Goal: Information Seeking & Learning: Learn about a topic

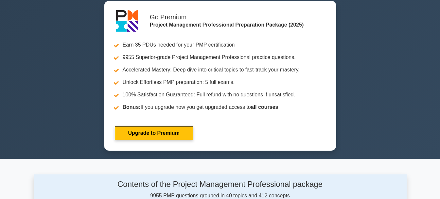
scroll to position [65, 0]
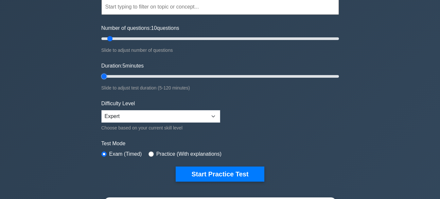
drag, startPoint x: 129, startPoint y: 75, endPoint x: 108, endPoint y: 78, distance: 21.1
type input "5"
click at [108, 78] on input "Duration: 5 minutes" at bounding box center [220, 76] width 238 height 8
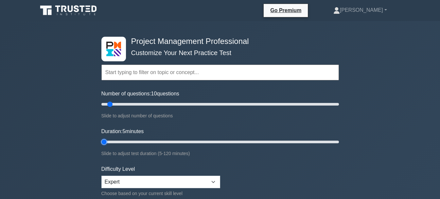
scroll to position [33, 0]
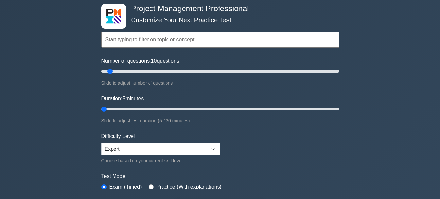
click at [129, 37] on input "text" at bounding box center [220, 40] width 238 height 16
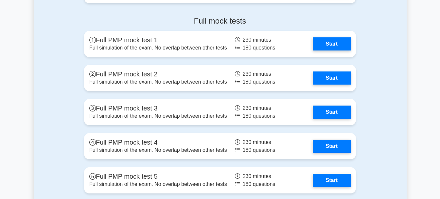
scroll to position [2192, 0]
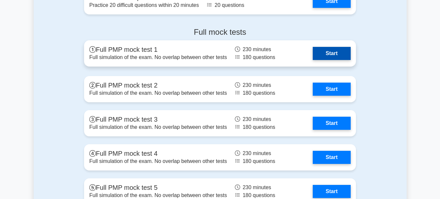
click at [308, 48] on link "Start" at bounding box center [332, 53] width 38 height 13
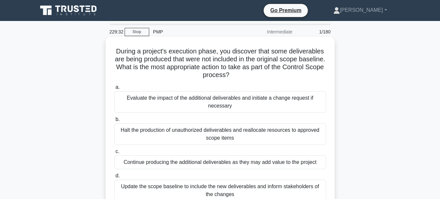
scroll to position [33, 0]
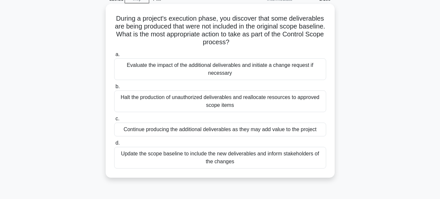
click at [203, 68] on div "Evaluate the impact of the additional deliverables and initiate a change reques…" at bounding box center [220, 69] width 212 height 22
click at [114, 57] on input "a. Evaluate the impact of the additional deliverables and initiate a change req…" at bounding box center [114, 54] width 0 height 4
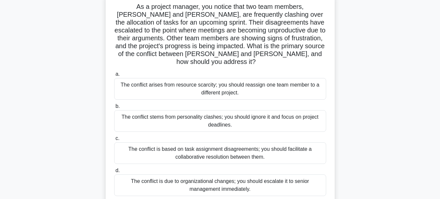
scroll to position [65, 0]
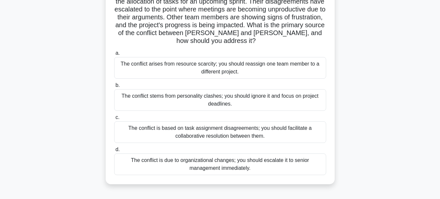
click at [200, 126] on div "The conflict is based on task assignment disagreements; you should facilitate a…" at bounding box center [220, 132] width 212 height 22
click at [114, 119] on input "c. The conflict is based on task assignment disagreements; you should facilitat…" at bounding box center [114, 117] width 0 height 4
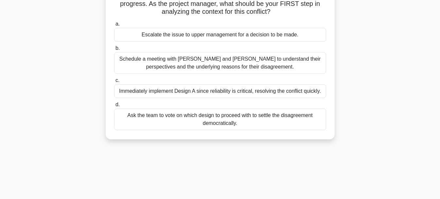
scroll to position [98, 0]
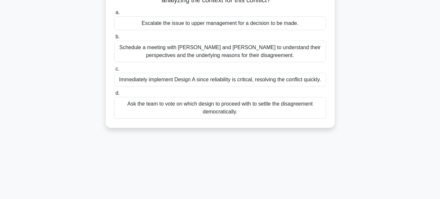
click at [175, 52] on div "Schedule a meeting with Sarah and John to understand their perspectives and the…" at bounding box center [220, 52] width 212 height 22
click at [114, 39] on input "b. Schedule a meeting with Sarah and John to understand their perspectives and …" at bounding box center [114, 37] width 0 height 4
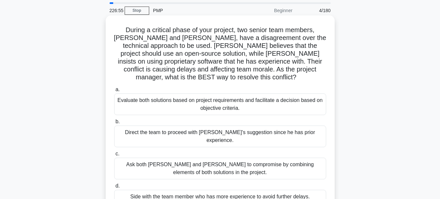
scroll to position [33, 0]
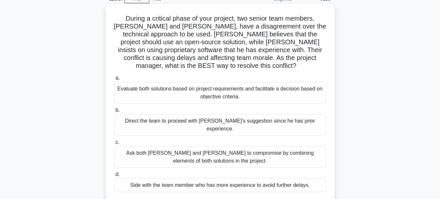
click at [168, 85] on div "Evaluate both solutions based on project requirements and facilitate a decision…" at bounding box center [220, 93] width 212 height 22
click at [114, 80] on input "a. Evaluate both solutions based on project requirements and facilitate a decis…" at bounding box center [114, 78] width 0 height 4
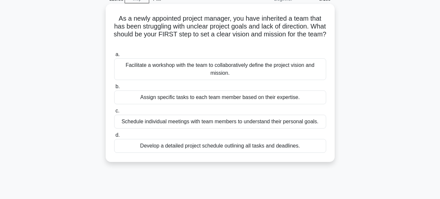
click at [190, 69] on div "Facilitate a workshop with the team to collaboratively define the project visio…" at bounding box center [220, 69] width 212 height 22
click at [114, 57] on input "a. Facilitate a workshop with the team to collaboratively define the project vi…" at bounding box center [114, 54] width 0 height 4
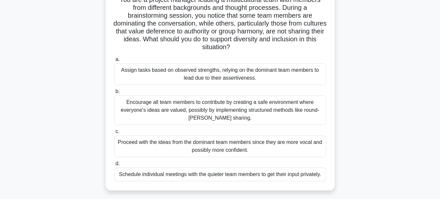
scroll to position [65, 0]
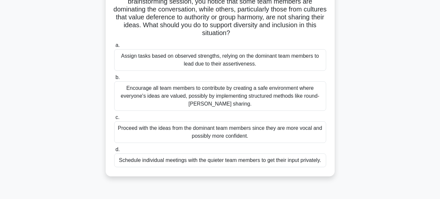
click at [153, 97] on div "Encourage all team members to contribute by creating a safe environment where e…" at bounding box center [220, 95] width 212 height 29
click at [114, 80] on input "b. Encourage all team members to contribute by creating a safe environment wher…" at bounding box center [114, 77] width 0 height 4
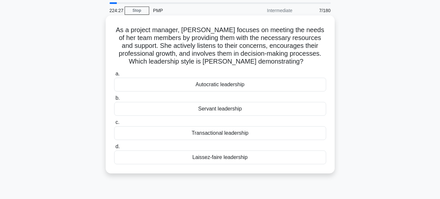
scroll to position [33, 0]
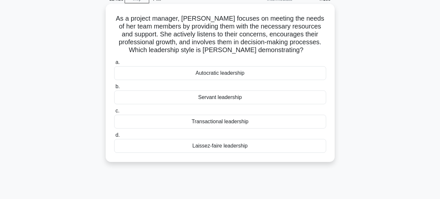
click at [227, 92] on div "Servant leadership" at bounding box center [220, 97] width 212 height 14
click at [114, 89] on input "b. Servant leadership" at bounding box center [114, 86] width 0 height 4
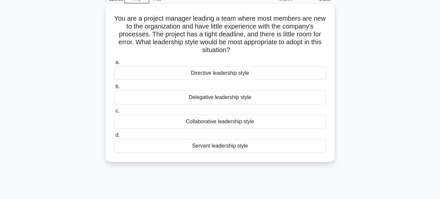
click at [233, 146] on div "Servant leadership style" at bounding box center [220, 146] width 212 height 14
click at [114, 137] on input "d. Servant leadership style" at bounding box center [114, 135] width 0 height 4
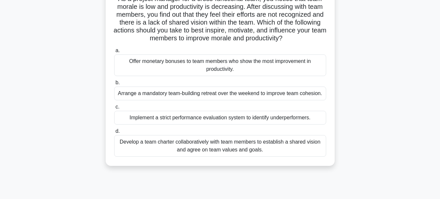
scroll to position [65, 0]
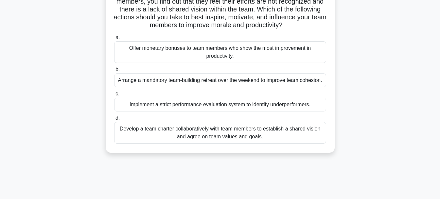
click at [142, 132] on div "Develop a team charter collaboratively with team members to establish a shared …" at bounding box center [220, 133] width 212 height 22
click at [114, 120] on input "d. Develop a team charter collaboratively with team members to establish a shar…" at bounding box center [114, 118] width 0 height 4
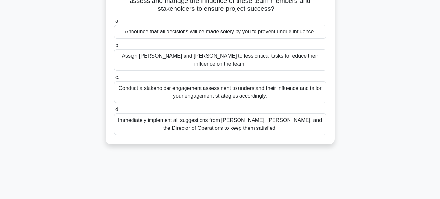
scroll to position [98, 0]
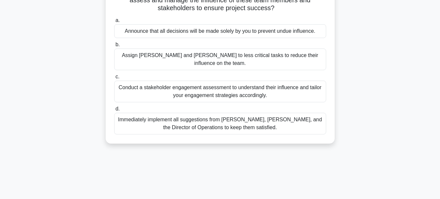
click at [177, 80] on div "Conduct a stakeholder engagement assessment to understand their influence and t…" at bounding box center [220, 91] width 212 height 22
click at [114, 77] on input "c. Conduct a stakeholder engagement assessment to understand their influence an…" at bounding box center [114, 77] width 0 height 4
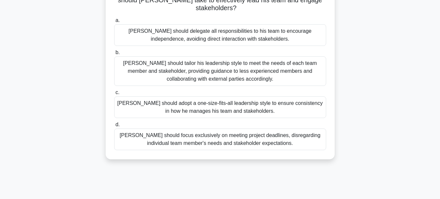
click at [166, 99] on div "John should adopt a one-size-fits-all leadership style to ensure consistency in…" at bounding box center [220, 107] width 212 height 22
click at [114, 95] on input "c. John should adopt a one-size-fits-all leadership style to ensure consistency…" at bounding box center [114, 92] width 0 height 4
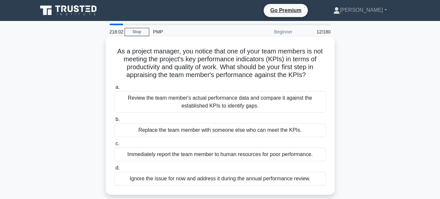
scroll to position [33, 0]
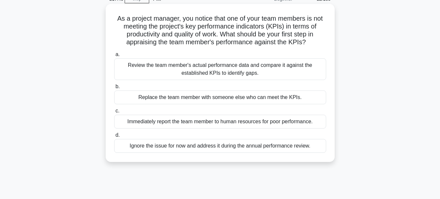
click at [202, 64] on div "Review the team member's actual performance data and compare it against the est…" at bounding box center [220, 69] width 212 height 22
click at [114, 57] on input "a. Review the team member's actual performance data and compare it against the …" at bounding box center [114, 54] width 0 height 4
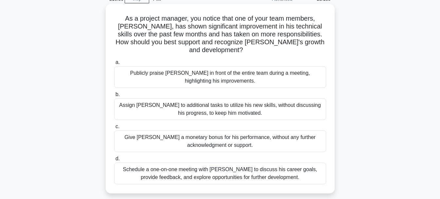
click at [146, 170] on div "Schedule a one-on-one meeting with Alex to discuss his career goals, provide fe…" at bounding box center [220, 173] width 212 height 22
click at [114, 161] on input "d. Schedule a one-on-one meeting with Alex to discuss his career goals, provide…" at bounding box center [114, 158] width 0 height 4
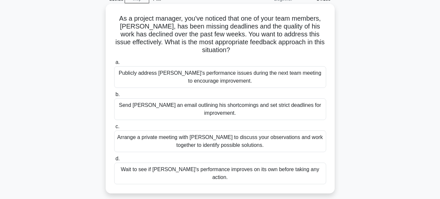
click at [286, 134] on div "Arrange a private meeting with Alex to discuss your observations and work toget…" at bounding box center [220, 141] width 212 height 22
click at [114, 129] on input "c. Arrange a private meeting with Alex to discuss your observations and work to…" at bounding box center [114, 126] width 0 height 4
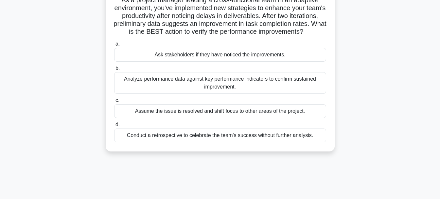
scroll to position [65, 0]
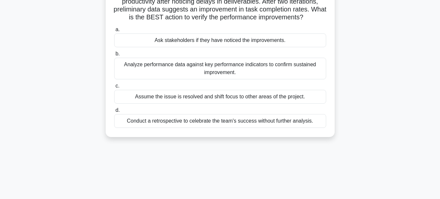
click at [185, 73] on div "Analyze performance data against key performance indicators to confirm sustaine…" at bounding box center [220, 69] width 212 height 22
click at [114, 56] on input "b. Analyze performance data against key performance indicators to confirm susta…" at bounding box center [114, 54] width 0 height 4
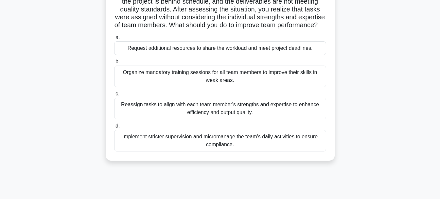
click at [172, 77] on div "Organize mandatory training sessions for all team members to improve their skil…" at bounding box center [220, 76] width 212 height 22
click at [114, 64] on input "b. Organize mandatory training sessions for all team members to improve their s…" at bounding box center [114, 62] width 0 height 4
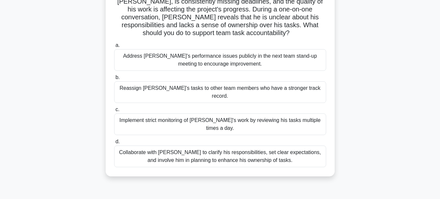
click at [222, 145] on div "Collaborate with Alex to clarify his responsibilities, set clear expectations, …" at bounding box center [220, 156] width 212 height 22
click at [114, 141] on input "d. Collaborate with Alex to clarify his responsibilities, set clear expectation…" at bounding box center [114, 141] width 0 height 4
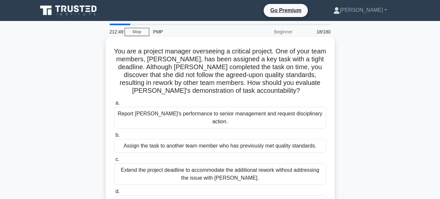
scroll to position [33, 0]
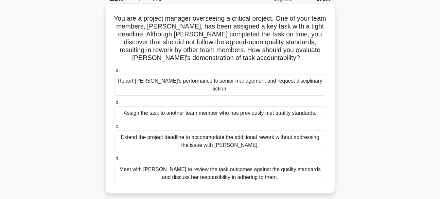
click at [213, 168] on div "Meet with Priya to review the task outcomes against the quality standards and d…" at bounding box center [220, 173] width 212 height 22
click at [114, 161] on input "d. Meet with Priya to review the task outcomes against the quality standards an…" at bounding box center [114, 158] width 0 height 4
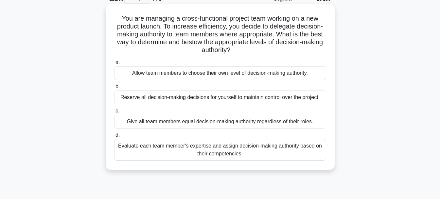
click at [192, 153] on div "Evaluate each team member's expertise and assign decision-making authority base…" at bounding box center [220, 150] width 212 height 22
click at [114, 137] on input "d. Evaluate each team member's expertise and assign decision-making authority b…" at bounding box center [114, 135] width 0 height 4
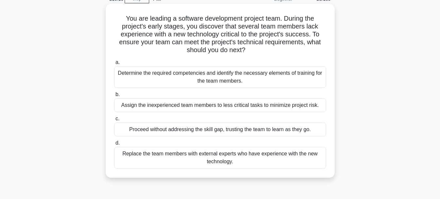
click at [276, 80] on div "Determine the required competencies and identify the necessary elements of trai…" at bounding box center [220, 77] width 212 height 22
click at [114, 64] on input "a. Determine the required competencies and identify the necessary elements of t…" at bounding box center [114, 62] width 0 height 4
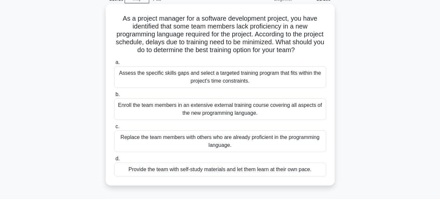
scroll to position [0, 0]
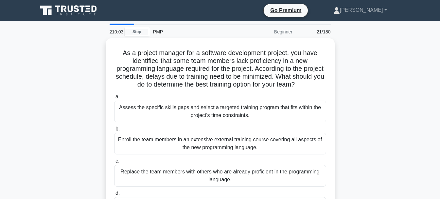
click at [280, 31] on div "Beginner" at bounding box center [267, 31] width 57 height 13
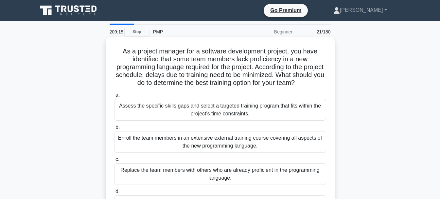
click at [195, 111] on div "Assess the specific skills gaps and select a targeted training program that fit…" at bounding box center [220, 110] width 212 height 22
click at [114, 97] on input "a. Assess the specific skills gaps and select a targeted training program that …" at bounding box center [114, 95] width 0 height 4
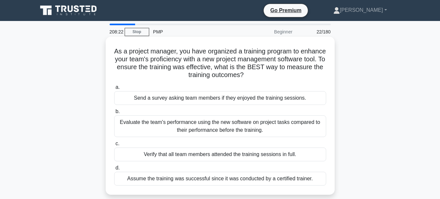
click at [153, 132] on div "Evaluate the team's performance using the new software on project tasks compare…" at bounding box center [220, 126] width 212 height 22
click at [114, 114] on input "b. Evaluate the team's performance using the new software on project tasks comp…" at bounding box center [114, 111] width 0 height 4
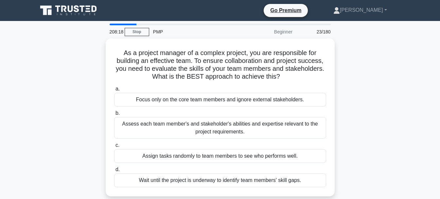
click at [281, 32] on div "Beginner" at bounding box center [267, 31] width 57 height 13
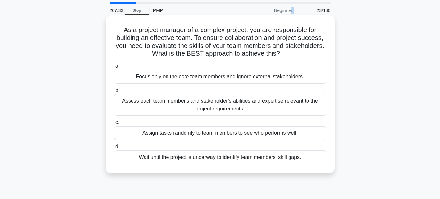
scroll to position [33, 0]
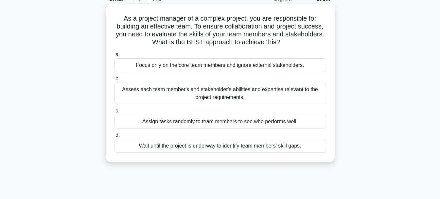
click at [157, 90] on div "Assess each team member's and stakeholder's abilities and expertise relevant to…" at bounding box center [220, 93] width 212 height 22
click at [114, 81] on input "b. Assess each team member's and stakeholder's abilities and expertise relevant…" at bounding box center [114, 79] width 0 height 4
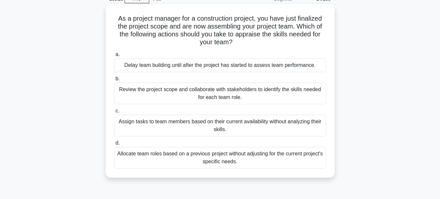
click at [165, 92] on div "Review the project scope and collaborate with stakeholders to identify the skil…" at bounding box center [220, 93] width 212 height 22
click at [114, 81] on input "b. Review the project scope and collaborate with stakeholders to identify the s…" at bounding box center [114, 79] width 0 height 4
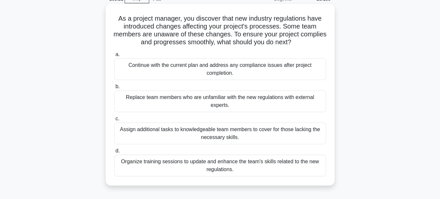
click at [181, 172] on div "Organize training sessions to update and enhance the team's skills related to t…" at bounding box center [220, 165] width 212 height 22
click at [114, 153] on input "d. Organize training sessions to update and enhance the team's skills related t…" at bounding box center [114, 151] width 0 height 4
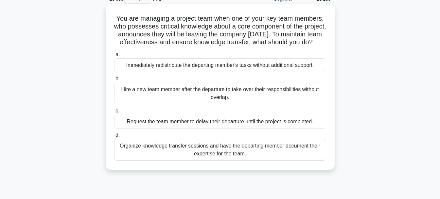
click at [157, 160] on div "Organize knowledge transfer sessions and have the departing member document the…" at bounding box center [220, 150] width 212 height 22
click at [114, 137] on input "d. Organize knowledge transfer sessions and have the departing member document …" at bounding box center [114, 135] width 0 height 4
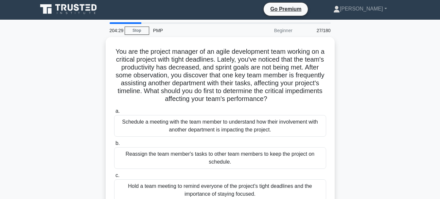
scroll to position [0, 0]
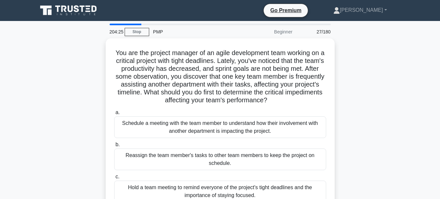
click at [287, 34] on div "Beginner" at bounding box center [267, 31] width 57 height 13
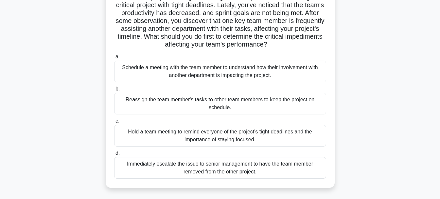
scroll to position [65, 0]
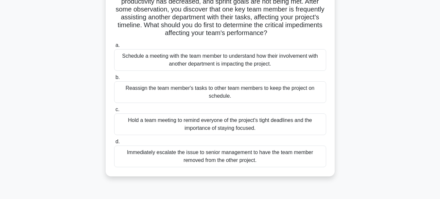
click at [153, 63] on div "Schedule a meeting with the team member to understand how their involvement wit…" at bounding box center [220, 60] width 212 height 22
click at [114, 47] on input "a. Schedule a meeting with the team member to understand how their involvement …" at bounding box center [114, 45] width 0 height 4
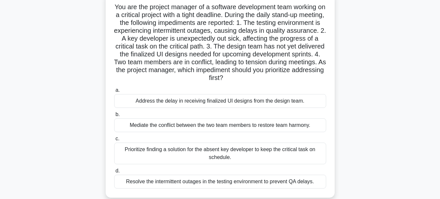
scroll to position [33, 0]
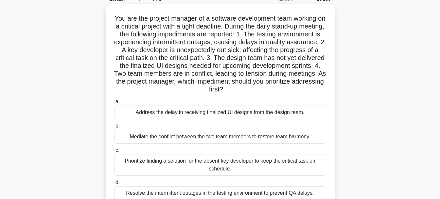
click at [153, 137] on div "Mediate the conflict between the two team members to restore team harmony." at bounding box center [220, 137] width 212 height 14
click at [114, 128] on input "b. Mediate the conflict between the two team members to restore team harmony." at bounding box center [114, 126] width 0 height 4
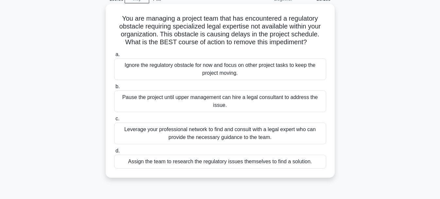
click at [161, 131] on div "Leverage your professional network to find and consult with a legal expert who …" at bounding box center [220, 133] width 212 height 22
click at [114, 121] on input "c. Leverage your professional network to find and consult with a legal expert w…" at bounding box center [114, 118] width 0 height 4
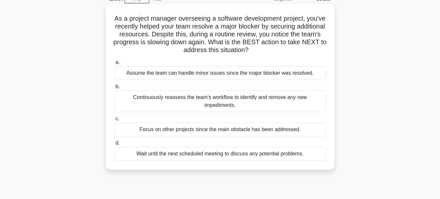
click at [179, 98] on div "Continuously reassess the team's workflow to identify and remove any new impedi…" at bounding box center [220, 101] width 212 height 22
click at [114, 89] on input "b. Continuously reassess the team's workflow to identify and remove any new imp…" at bounding box center [114, 86] width 0 height 4
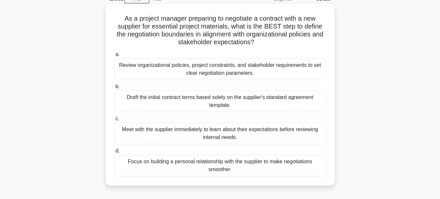
click at [160, 66] on div "Review organizational policies, project constraints, and stakeholder requiremen…" at bounding box center [220, 69] width 212 height 22
click at [114, 57] on input "a. Review organizational policies, project constraints, and stakeholder require…" at bounding box center [114, 54] width 0 height 4
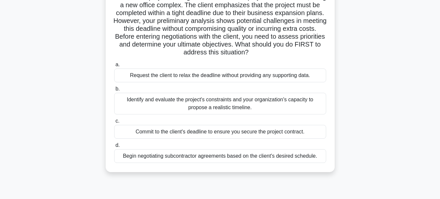
scroll to position [65, 0]
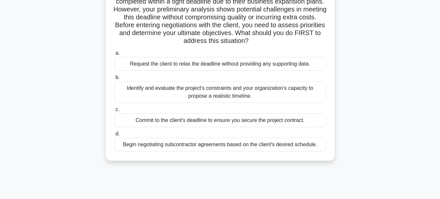
click at [164, 90] on div "Identify and evaluate the project's constraints and your organization's capacit…" at bounding box center [220, 92] width 212 height 22
click at [129, 91] on div "Identify and evaluate the project's constraints and your organization's capacit…" at bounding box center [220, 92] width 212 height 22
click at [114, 80] on input "b. Identify and evaluate the project's constraints and your organization's capa…" at bounding box center [114, 77] width 0 height 4
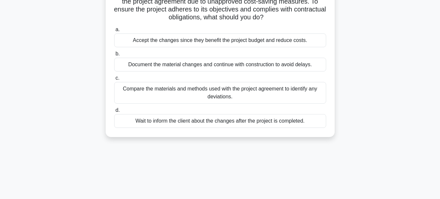
click at [175, 89] on div "Compare the materials and methods used with the project agreement to identify a…" at bounding box center [220, 93] width 212 height 22
click at [114, 80] on input "c. Compare the materials and methods used with the project agreement to identif…" at bounding box center [114, 78] width 0 height 4
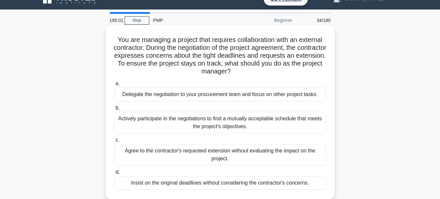
scroll to position [0, 0]
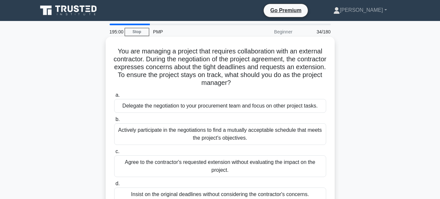
click at [165, 130] on div "Actively participate in the negotiations to find a mutually acceptable schedule…" at bounding box center [220, 134] width 212 height 22
click at [114, 121] on input "b. Actively participate in the negotiations to find a mutually acceptable sched…" at bounding box center [114, 119] width 0 height 4
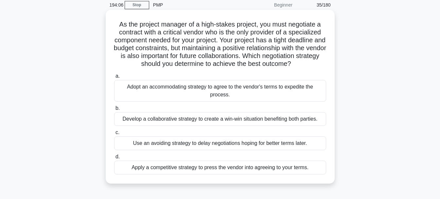
scroll to position [27, 0]
click at [216, 116] on div "Develop a collaborative strategy to create a win-win situation benefiting both …" at bounding box center [220, 119] width 212 height 14
click at [114, 110] on input "b. Develop a collaborative strategy to create a win-win situation benefiting bo…" at bounding box center [114, 108] width 0 height 4
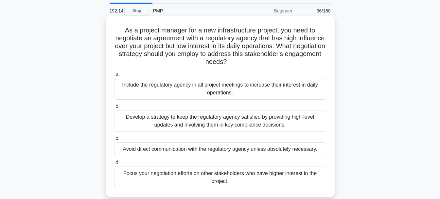
scroll to position [21, 0]
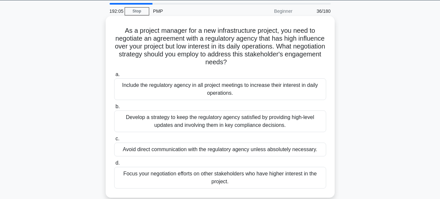
click at [191, 117] on div "Develop a strategy to keep the regulatory agency satisfied by providing high-le…" at bounding box center [220, 121] width 212 height 22
click at [114, 109] on input "b. Develop a strategy to keep the regulatory agency satisfied by providing high…" at bounding box center [114, 106] width 0 height 4
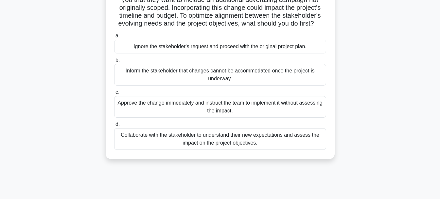
scroll to position [67, 0]
click at [263, 149] on div "Collaborate with the stakeholder to understand their new expectations and asses…" at bounding box center [220, 139] width 212 height 22
click at [114, 126] on input "d. Collaborate with the stakeholder to understand their new expectations and as…" at bounding box center [114, 124] width 0 height 4
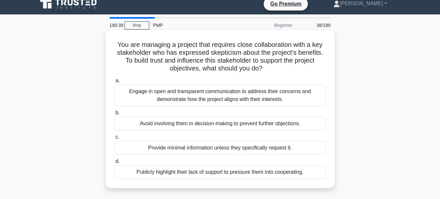
scroll to position [5, 0]
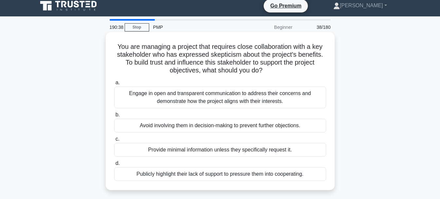
click at [223, 90] on div "Engage in open and transparent communication to address their concerns and demo…" at bounding box center [220, 97] width 212 height 22
click at [114, 85] on input "a. Engage in open and transparent communication to address their concerns and d…" at bounding box center [114, 82] width 0 height 4
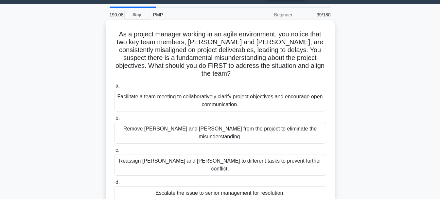
scroll to position [17, 0]
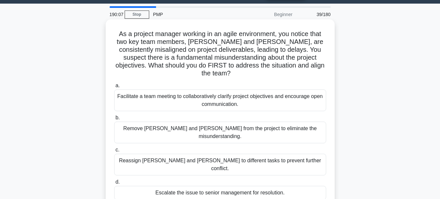
click at [235, 91] on div "Facilitate a team meeting to collaboratively clarify project objectives and enc…" at bounding box center [220, 100] width 212 height 22
click at [114, 88] on input "a. Facilitate a team meeting to collaboratively clarify project objectives and …" at bounding box center [114, 85] width 0 height 4
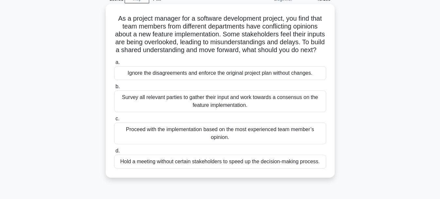
scroll to position [33, 0]
click at [180, 111] on div "Survey all relevant parties to gather their input and work towards a consensus …" at bounding box center [220, 101] width 212 height 22
click at [114, 88] on input "b. Survey all relevant parties to gather their input and work towards a consens…" at bounding box center [114, 86] width 0 height 4
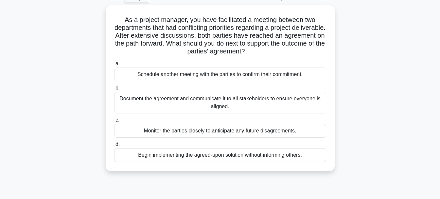
scroll to position [0, 0]
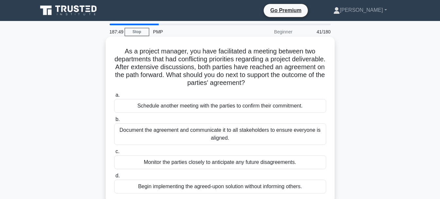
click at [185, 131] on div "Document the agreement and communicate it to all stakeholders to ensure everyon…" at bounding box center [220, 134] width 212 height 22
click at [114, 121] on input "b. Document the agreement and communicate it to all stakeholders to ensure ever…" at bounding box center [114, 119] width 0 height 4
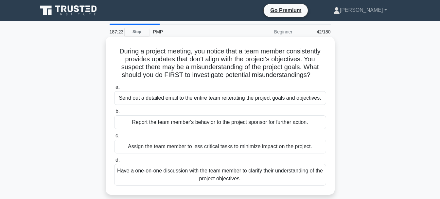
click at [227, 175] on div "Have a one-on-one discussion with the team member to clarify their understandin…" at bounding box center [220, 175] width 212 height 22
click at [114, 162] on input "d. Have a one-on-one discussion with the team member to clarify their understan…" at bounding box center [114, 160] width 0 height 4
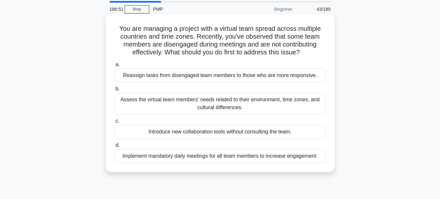
scroll to position [23, 0]
click at [201, 112] on div "Assess the virtual team members' needs related to their environment, time zones…" at bounding box center [220, 104] width 212 height 22
click at [114, 91] on input "b. Assess the virtual team members' needs related to their environment, time zo…" at bounding box center [114, 89] width 0 height 4
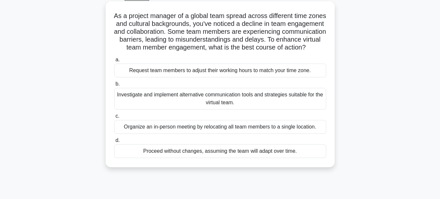
scroll to position [36, 0]
click at [270, 109] on div "Investigate and implement alternative communication tools and strategies suitab…" at bounding box center [220, 98] width 212 height 22
click at [114, 86] on input "b. Investigate and implement alternative communication tools and strategies sui…" at bounding box center [114, 83] width 0 height 4
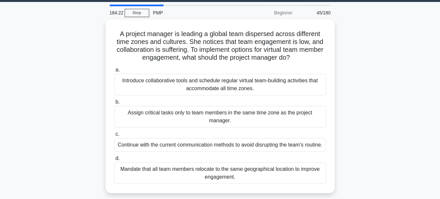
scroll to position [12, 0]
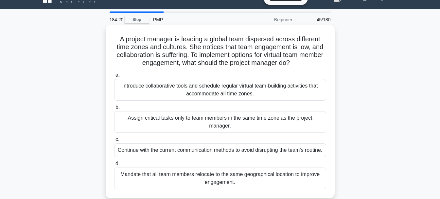
click at [268, 90] on div "Introduce collaborative tools and schedule regular virtual team-building activi…" at bounding box center [220, 90] width 212 height 22
click at [114, 77] on input "a. Introduce collaborative tools and schedule regular virtual team-building act…" at bounding box center [114, 75] width 0 height 4
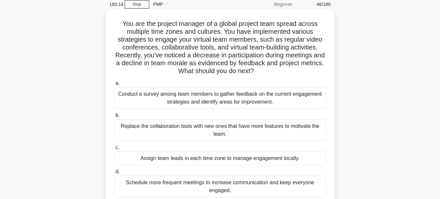
scroll to position [27, 0]
click at [192, 96] on div "Conduct a survey among team members to gather feedback on the current engagemen…" at bounding box center [220, 98] width 212 height 22
click at [114, 86] on input "a. Conduct a survey among team members to gather feedback on the current engage…" at bounding box center [114, 83] width 0 height 4
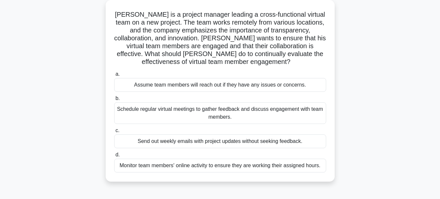
scroll to position [37, 0]
click at [260, 114] on div "Schedule regular virtual meetings to gather feedback and discuss engagement wit…" at bounding box center [220, 113] width 212 height 22
click at [114, 100] on input "b. Schedule regular virtual meetings to gather feedback and discuss engagement …" at bounding box center [114, 98] width 0 height 4
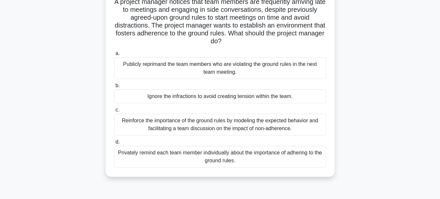
scroll to position [50, 0]
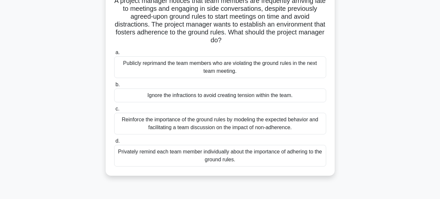
click at [257, 131] on div "Reinforce the importance of the ground rules by modeling the expected behavior …" at bounding box center [220, 124] width 212 height 22
click at [114, 111] on input "c. Reinforce the importance of the ground rules by modeling the expected behavi…" at bounding box center [114, 109] width 0 height 4
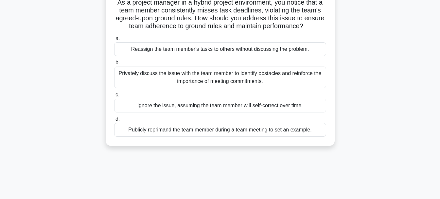
scroll to position [0, 0]
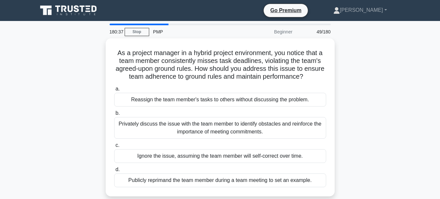
click at [257, 131] on div "Privately discuss the issue with the team member to identify obstacles and rein…" at bounding box center [220, 128] width 212 height 22
click at [114, 115] on input "b. Privately discuss the issue with the team member to identify obstacles and r…" at bounding box center [114, 113] width 0 height 4
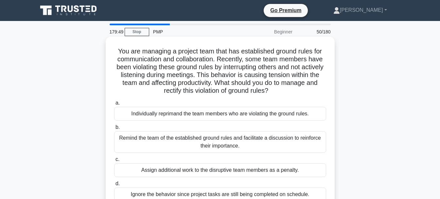
click at [259, 143] on div "Remind the team of the established ground rules and facilitate a discussion to …" at bounding box center [220, 142] width 212 height 22
click at [114, 129] on input "b. Remind the team of the established ground rules and facilitate a discussion …" at bounding box center [114, 127] width 0 height 4
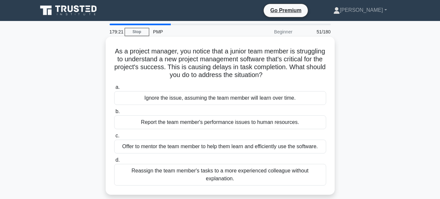
click at [232, 148] on div "Offer to mentor the team member to help them learn and efficiently use the soft…" at bounding box center [220, 146] width 212 height 14
click at [114, 138] on input "c. Offer to mentor the team member to help them learn and efficiently use the s…" at bounding box center [114, 135] width 0 height 4
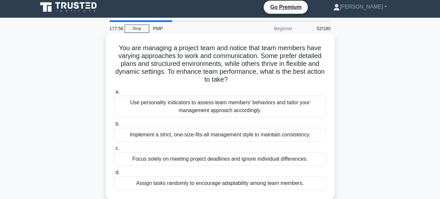
scroll to position [3, 0]
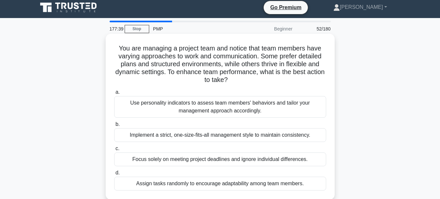
click at [222, 158] on div "Focus solely on meeting project deadlines and ignore individual differences." at bounding box center [220, 159] width 212 height 14
click at [114, 151] on input "c. Focus solely on meeting project deadlines and ignore individual differences." at bounding box center [114, 148] width 0 height 4
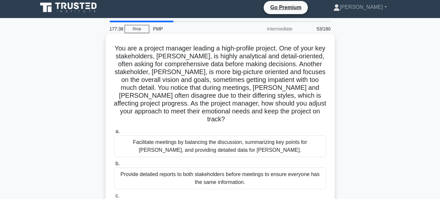
scroll to position [0, 0]
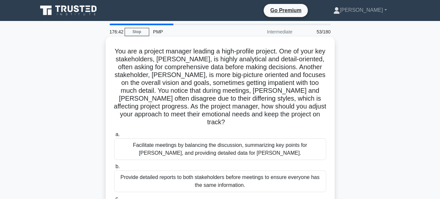
click at [275, 98] on h5 "You are a project manager leading a high-profile project. One of your key stake…" at bounding box center [220, 86] width 213 height 79
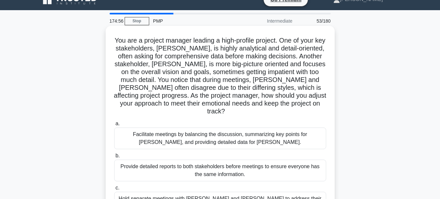
scroll to position [7, 0]
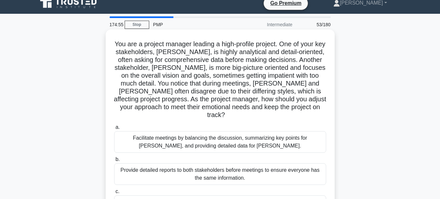
click at [187, 131] on div "Facilitate meetings by balancing the discussion, summarizing key points for Joh…" at bounding box center [220, 142] width 212 height 22
click at [114, 129] on input "a. Facilitate meetings by balancing the discussion, summarizing key points for …" at bounding box center [114, 127] width 0 height 4
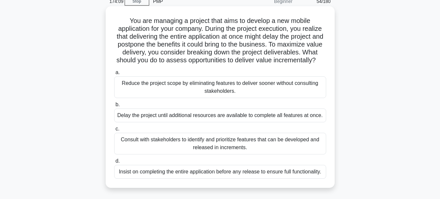
scroll to position [34, 0]
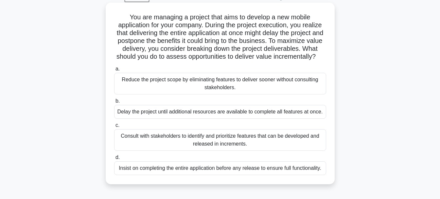
click at [189, 151] on div "Consult with stakeholders to identify and prioritize features that can be devel…" at bounding box center [220, 140] width 212 height 22
click at [114, 127] on input "c. Consult with stakeholders to identify and prioritize features that can be de…" at bounding box center [114, 125] width 0 height 4
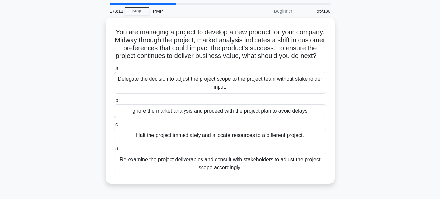
scroll to position [21, 0]
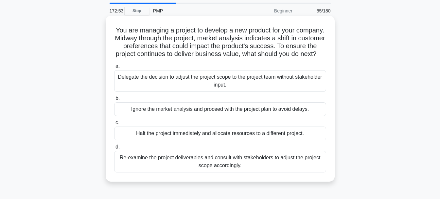
click at [209, 179] on div "You are managing a project to develop a new product for your company. Midway th…" at bounding box center [220, 98] width 224 height 160
click at [203, 168] on div "Re-examine the project deliverables and consult with stakeholders to adjust the…" at bounding box center [220, 162] width 212 height 22
click at [114, 149] on input "d. Re-examine the project deliverables and consult with stakeholders to adjust …" at bounding box center [114, 147] width 0 height 4
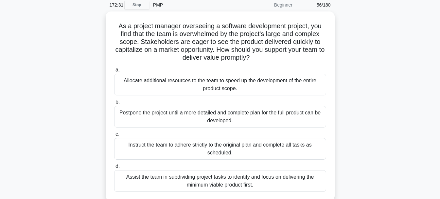
scroll to position [27, 0]
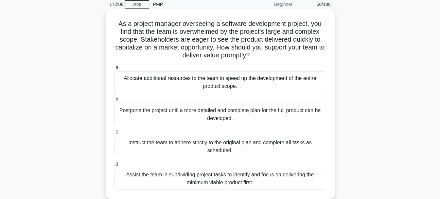
click at [237, 180] on div "Assist the team in subdividing project tasks to identify and focus on deliverin…" at bounding box center [220, 179] width 212 height 22
click at [114, 166] on input "d. Assist the team in subdividing project tasks to identify and focus on delive…" at bounding box center [114, 164] width 0 height 4
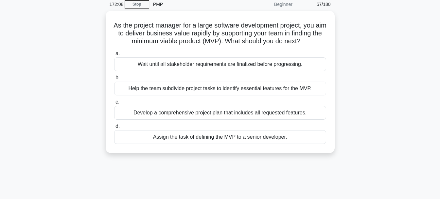
scroll to position [0, 0]
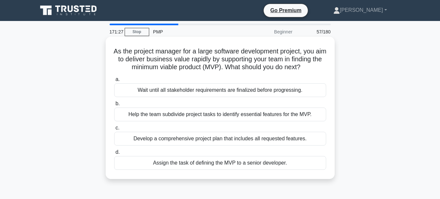
click at [201, 121] on div "Help the team subdivide project tasks to identify essential features for the MV…" at bounding box center [220, 114] width 212 height 14
click at [114, 106] on input "b. Help the team subdivide project tasks to identify essential features for the…" at bounding box center [114, 103] width 0 height 4
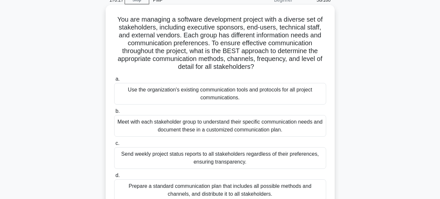
scroll to position [31, 0]
click at [221, 123] on div "Meet with each stakeholder group to understand their specific communication nee…" at bounding box center [220, 126] width 212 height 22
click at [114, 114] on input "b. Meet with each stakeholder group to understand their specific communication …" at bounding box center [114, 111] width 0 height 4
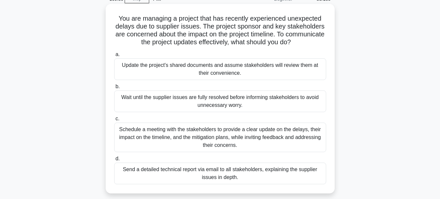
scroll to position [33, 0]
click at [247, 132] on div "Schedule a meeting with the stakeholders to provide a clear update on the delay…" at bounding box center [220, 136] width 212 height 29
click at [114, 120] on input "c. Schedule a meeting with the stakeholders to provide a clear update on the de…" at bounding box center [114, 118] width 0 height 4
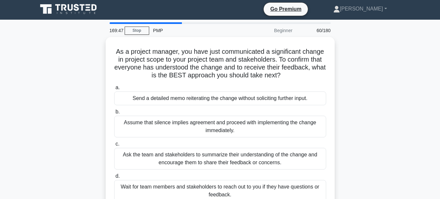
scroll to position [0, 0]
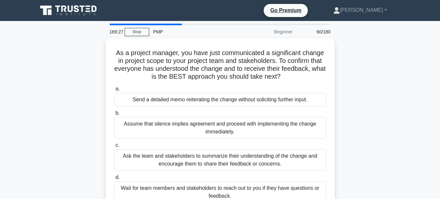
click at [247, 132] on div "Assume that silence implies agreement and proceed with implementing the change …" at bounding box center [220, 128] width 212 height 22
click at [114, 115] on input "b. Assume that silence implies agreement and proceed with implementing the chan…" at bounding box center [114, 113] width 0 height 4
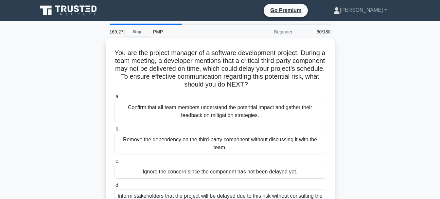
click at [247, 132] on label "b. Remove the dependency on the third-party component without discussing it wit…" at bounding box center [220, 139] width 212 height 29
click at [114, 131] on input "b. Remove the dependency on the third-party component without discussing it wit…" at bounding box center [114, 129] width 0 height 4
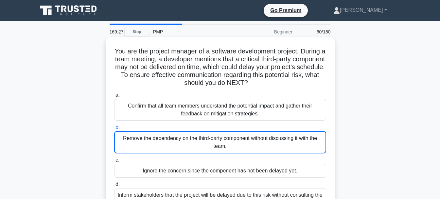
click at [247, 132] on div "Remove the dependency on the third-party component without discussing it with t…" at bounding box center [220, 142] width 212 height 22
click at [114, 129] on input "b. Remove the dependency on the third-party component without discussing it wit…" at bounding box center [114, 127] width 0 height 4
click at [247, 132] on div "Remove the dependency on the third-party component without discussing it with t…" at bounding box center [220, 142] width 212 height 22
click at [114, 129] on input "b. Remove the dependency on the third-party component without discussing it wit…" at bounding box center [114, 127] width 0 height 4
click at [247, 132] on div "Remove the dependency on the third-party component without discussing it with t…" at bounding box center [220, 142] width 212 height 22
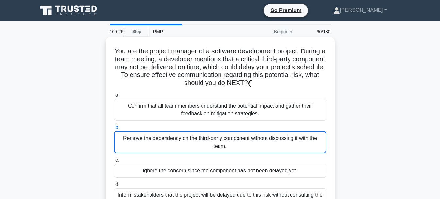
click at [114, 129] on input "b. Remove the dependency on the third-party component without discussing it wit…" at bounding box center [114, 127] width 0 height 4
click at [247, 132] on div "Remove the dependency on the third-party component without discussing it with t…" at bounding box center [220, 142] width 212 height 22
click at [114, 129] on input "b. Remove the dependency on the third-party component without discussing it wit…" at bounding box center [114, 127] width 0 height 4
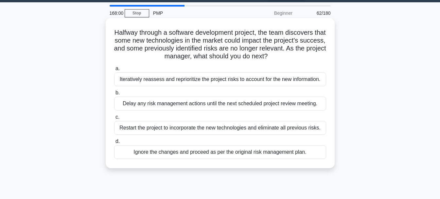
scroll to position [19, 0]
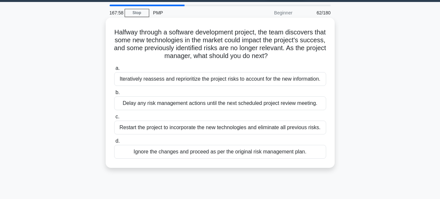
click at [196, 78] on div "Iteratively reassess and reprioritize the project risks to account for the new …" at bounding box center [220, 79] width 212 height 14
click at [114, 70] on input "a. Iteratively reassess and reprioritize the project risks to account for the n…" at bounding box center [114, 68] width 0 height 4
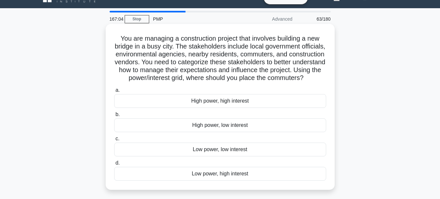
scroll to position [12, 0]
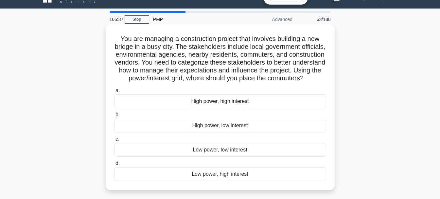
click at [200, 132] on div "High power, low interest" at bounding box center [220, 125] width 212 height 14
click at [114, 117] on input "b. High power, low interest" at bounding box center [114, 115] width 0 height 4
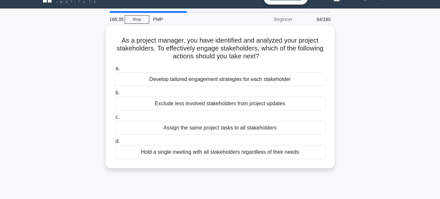
scroll to position [0, 0]
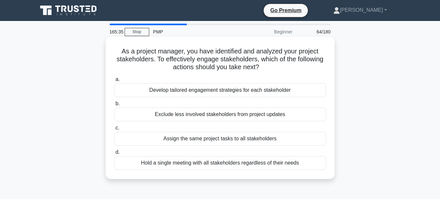
click at [250, 90] on div "Develop tailored engagement strategies for each stakeholder" at bounding box center [220, 90] width 212 height 14
click at [114, 81] on input "a. Develop tailored engagement strategies for each stakeholder" at bounding box center [114, 79] width 0 height 4
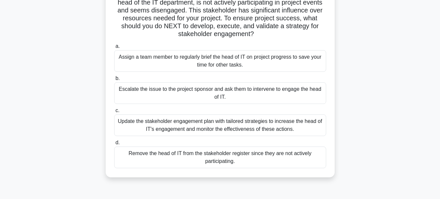
scroll to position [66, 0]
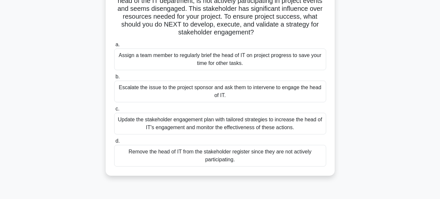
click at [237, 124] on div "Update the stakeholder engagement plan with tailored strategies to increase the…" at bounding box center [220, 124] width 212 height 22
click at [114, 111] on input "c. Update the stakeholder engagement plan with tailored strategies to increase …" at bounding box center [114, 109] width 0 height 4
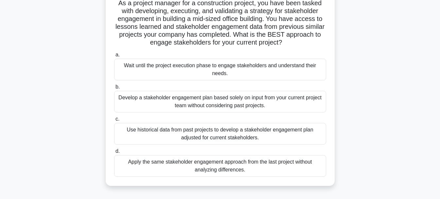
scroll to position [48, 0]
click at [269, 133] on div "Use historical data from past projects to develop a stakeholder engagement plan…" at bounding box center [220, 134] width 212 height 22
click at [114, 121] on input "c. Use historical data from past projects to develop a stakeholder engagement p…" at bounding box center [114, 119] width 0 height 4
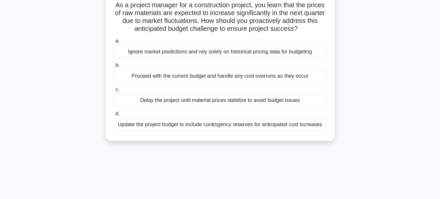
scroll to position [0, 0]
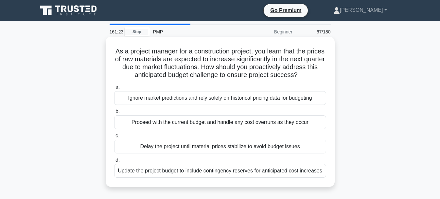
click at [270, 147] on div "Delay the project until material prices stabilize to avoid budget issues" at bounding box center [220, 146] width 212 height 14
click at [114, 138] on input "c. Delay the project until material prices stabilize to avoid budget issues" at bounding box center [114, 135] width 0 height 4
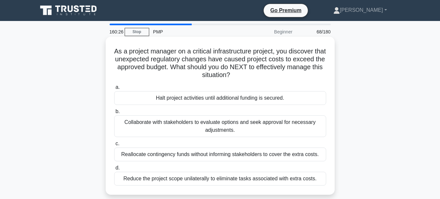
click at [190, 125] on div "Collaborate with stakeholders to evaluate options and seek approval for necessa…" at bounding box center [220, 126] width 212 height 22
click at [114, 114] on input "b. Collaborate with stakeholders to evaluate options and seek approval for nece…" at bounding box center [114, 111] width 0 height 4
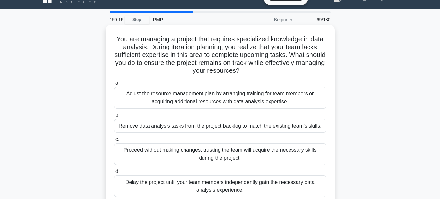
scroll to position [9, 0]
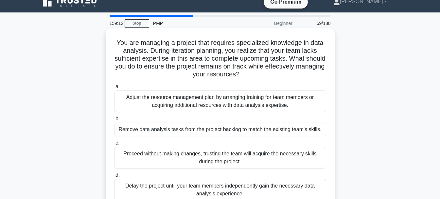
click at [206, 103] on div "Adjust the resource management plan by arranging training for team members or a…" at bounding box center [220, 101] width 212 height 22
click at [114, 89] on input "a. Adjust the resource management plan by arranging training for team members o…" at bounding box center [114, 86] width 0 height 4
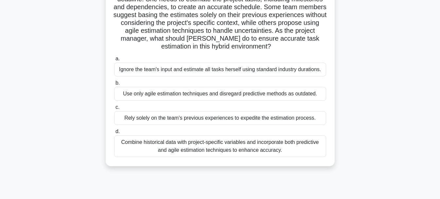
scroll to position [60, 0]
click at [226, 149] on div "Combine historical data with project-specific variables and incorporate both pr…" at bounding box center [220, 146] width 212 height 22
click at [114, 133] on input "d. Combine historical data with project-specific variables and incorporate both…" at bounding box center [114, 131] width 0 height 4
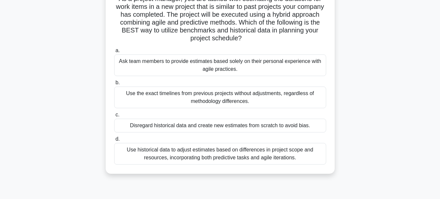
scroll to position [54, 0]
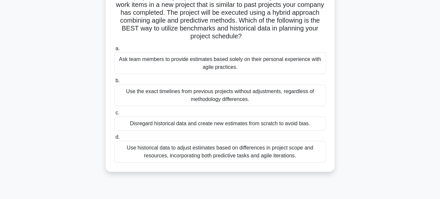
click at [231, 154] on div "Use historical data to adjust estimates based on differences in project scope a…" at bounding box center [220, 152] width 212 height 22
click at [114, 139] on input "d. Use historical data to adjust estimates based on differences in project scop…" at bounding box center [114, 137] width 0 height 4
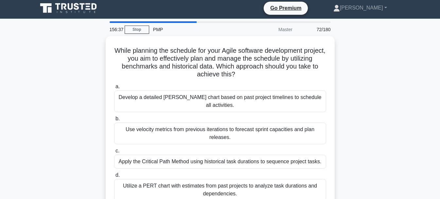
scroll to position [1, 0]
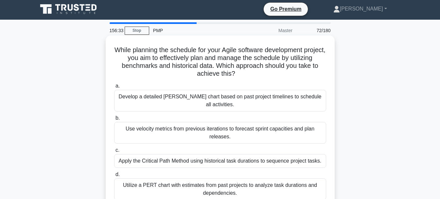
click at [192, 123] on div "Use velocity metrics from previous iterations to forecast sprint capacities and…" at bounding box center [220, 133] width 212 height 22
click at [114, 120] on input "b. Use velocity metrics from previous iterations to forecast sprint capacities …" at bounding box center [114, 118] width 0 height 4
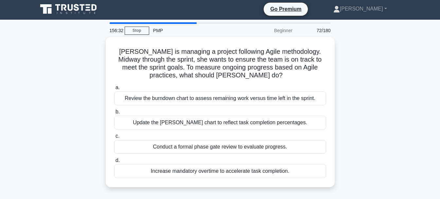
scroll to position [0, 0]
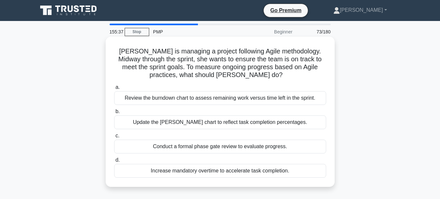
click at [172, 96] on div "Review the burndown chart to assess remaining work versus time left in the spri…" at bounding box center [220, 98] width 212 height 14
click at [114, 89] on input "a. Review the burndown chart to assess remaining work versus time left in the s…" at bounding box center [114, 87] width 0 height 4
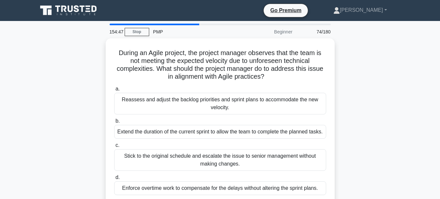
click at [70, 80] on div "During an Agile project, the project manager observes that the team is not meet…" at bounding box center [220, 124] width 373 height 173
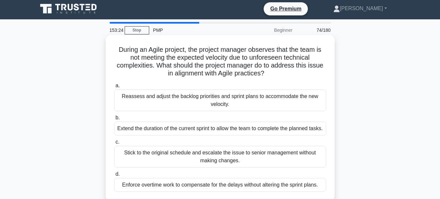
scroll to position [1, 0]
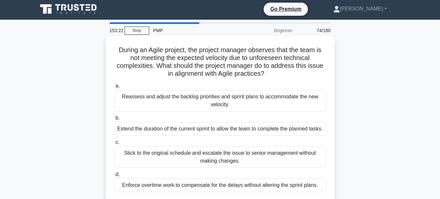
click at [234, 101] on div "Reassess and adjust the backlog priorities and sprint plans to accommodate the …" at bounding box center [220, 101] width 212 height 22
click at [114, 88] on input "a. Reassess and adjust the backlog priorities and sprint plans to accommodate t…" at bounding box center [114, 86] width 0 height 4
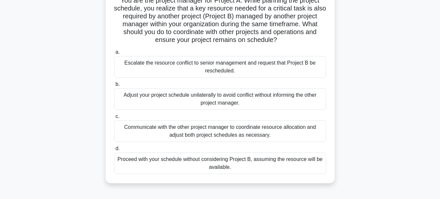
scroll to position [56, 0]
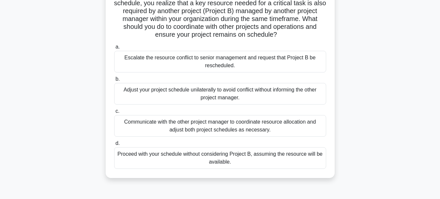
click at [181, 131] on div "Communicate with the other project manager to coordinate resource allocation an…" at bounding box center [220, 126] width 212 height 22
click at [114, 113] on input "c. Communicate with the other project manager to coordinate resource allocation…" at bounding box center [114, 111] width 0 height 4
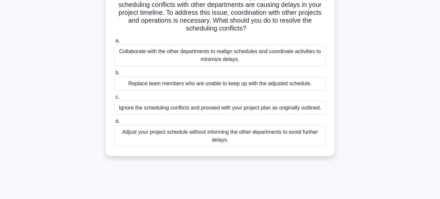
scroll to position [0, 0]
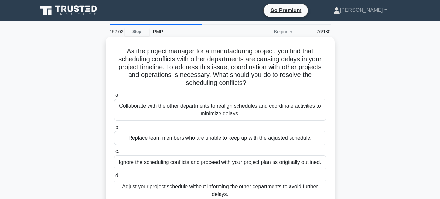
click at [181, 108] on div "Collaborate with the other departments to realign schedules and coordinate acti…" at bounding box center [220, 110] width 212 height 22
click at [114, 97] on input "a. Collaborate with the other departments to realign schedules and coordinate a…" at bounding box center [114, 95] width 0 height 4
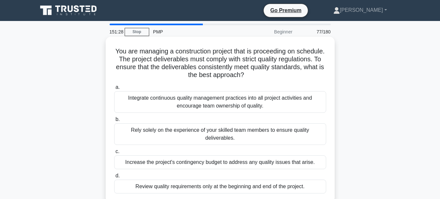
click at [176, 99] on div "Integrate continuous quality management practices into all project activities a…" at bounding box center [220, 102] width 212 height 22
click at [114, 89] on input "a. Integrate continuous quality management practices into all project activitie…" at bounding box center [114, 87] width 0 height 4
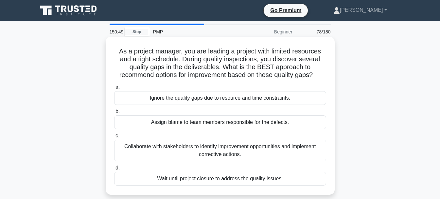
click at [171, 149] on div "Collaborate with stakeholders to identify improvement opportunities and impleme…" at bounding box center [220, 150] width 212 height 22
click at [114, 138] on input "c. Collaborate with stakeholders to identify improvement opportunities and impl…" at bounding box center [114, 135] width 0 height 4
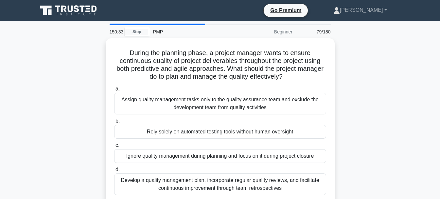
click at [171, 149] on div "Ignore quality management during planning and focus on it during project closure" at bounding box center [220, 156] width 212 height 14
click at [114, 147] on input "c. Ignore quality management during planning and focus on it during project clo…" at bounding box center [114, 145] width 0 height 4
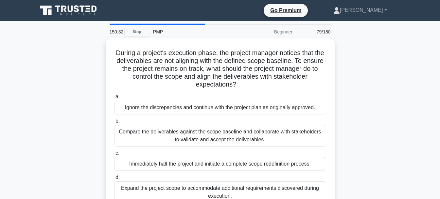
click at [171, 149] on label "c. Immediately halt the project and initiate a complete scope redefinition proc…" at bounding box center [220, 160] width 212 height 22
click at [114, 151] on input "c. Immediately halt the project and initiate a complete scope redefinition proc…" at bounding box center [114, 153] width 0 height 4
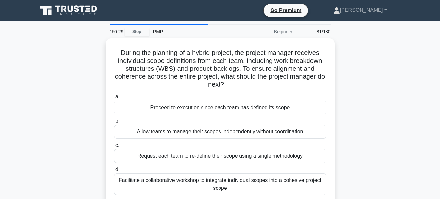
click at [171, 149] on div "Request each team to re-define their scope using a single methodology" at bounding box center [220, 156] width 212 height 14
click at [114, 147] on input "c. Request each team to re-define their scope using a single methodology" at bounding box center [114, 145] width 0 height 4
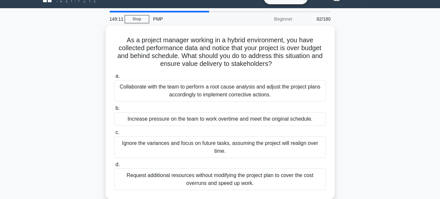
scroll to position [13, 0]
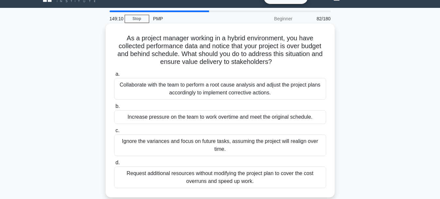
click at [279, 83] on div "Collaborate with the team to perform a root cause analysis and adjust the proje…" at bounding box center [220, 89] width 212 height 22
click at [114, 76] on input "a. Collaborate with the team to perform a root cause analysis and adjust the pr…" at bounding box center [114, 74] width 0 height 4
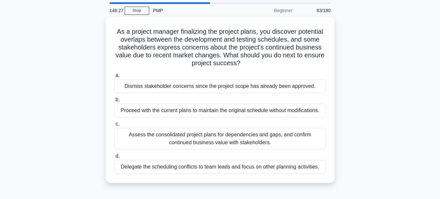
scroll to position [33, 0]
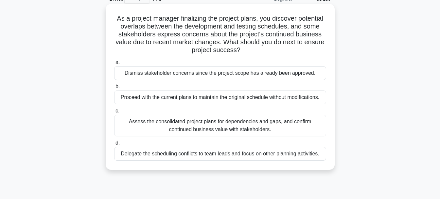
click at [286, 127] on div "Assess the consolidated project plans for dependencies and gaps, and confirm co…" at bounding box center [220, 126] width 212 height 22
click at [114, 113] on input "c. Assess the consolidated project plans for dependencies and gaps, and confirm…" at bounding box center [114, 111] width 0 height 4
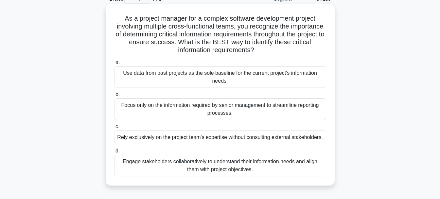
click at [311, 172] on div "Engage stakeholders collaboratively to understand their information needs and a…" at bounding box center [220, 165] width 212 height 22
click at [114, 153] on input "d. Engage stakeholders collaboratively to understand their information needs an…" at bounding box center [114, 151] width 0 height 4
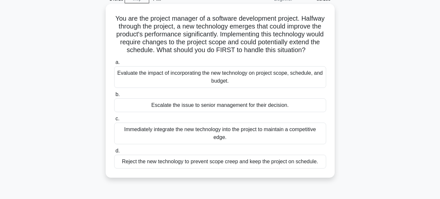
click at [289, 84] on div "Evaluate the impact of incorporating the new technology on project scope, sched…" at bounding box center [220, 77] width 212 height 22
click at [114, 64] on input "a. Evaluate the impact of incorporating the new technology on project scope, sc…" at bounding box center [114, 62] width 0 height 4
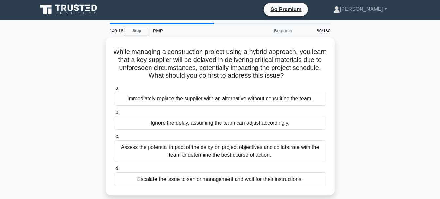
scroll to position [0, 0]
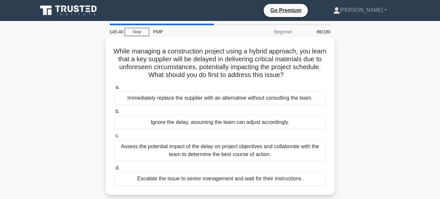
click at [306, 152] on div "Assess the potential impact of the delay on project objectives and collaborate …" at bounding box center [220, 150] width 212 height 22
click at [114, 138] on input "c. Assess the potential impact of the delay on project objectives and collabora…" at bounding box center [114, 135] width 0 height 4
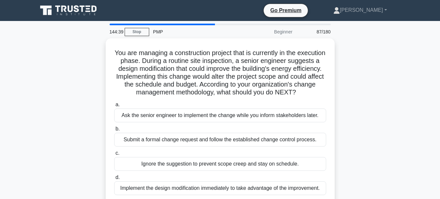
scroll to position [33, 0]
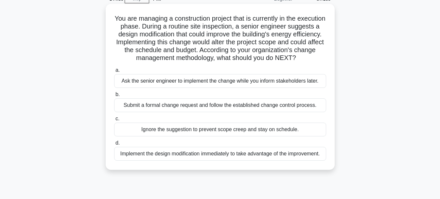
click at [311, 112] on div "Submit a formal change request and follow the established change control proces…" at bounding box center [220, 105] width 212 height 14
click at [114, 97] on input "b. Submit a formal change request and follow the established change control pro…" at bounding box center [114, 94] width 0 height 4
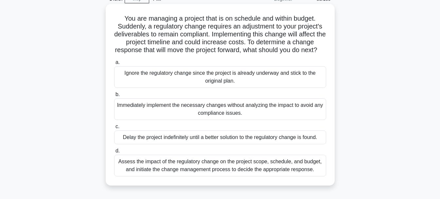
click at [319, 171] on div "Assess the impact of the regulatory change on the project scope, schedule, and …" at bounding box center [220, 165] width 212 height 22
click at [114, 153] on input "d. Assess the impact of the regulatory change on the project scope, schedule, a…" at bounding box center [114, 151] width 0 height 4
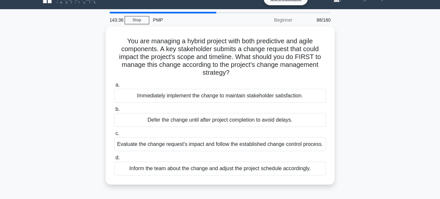
scroll to position [0, 0]
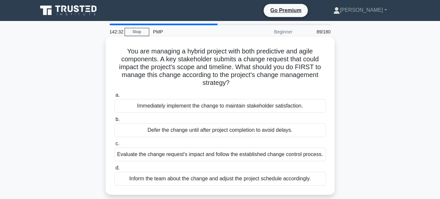
click at [284, 151] on div "Evaluate the change request's impact and follow the established change control …" at bounding box center [220, 154] width 212 height 14
click at [114, 146] on input "c. Evaluate the change request's impact and follow the established change contr…" at bounding box center [114, 143] width 0 height 4
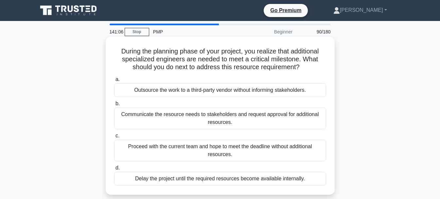
click at [282, 117] on div "Communicate the resource needs to stakeholders and request approval for additio…" at bounding box center [220, 118] width 212 height 22
click at [114, 106] on input "b. Communicate the resource needs to stakeholders and request approval for addi…" at bounding box center [114, 103] width 0 height 4
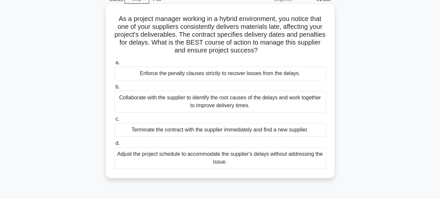
scroll to position [33, 0]
click at [281, 104] on div "Collaborate with the supplier to identify the root causes of the delays and wor…" at bounding box center [220, 101] width 212 height 22
click at [114, 89] on input "b. Collaborate with the supplier to identify the root causes of the delays and …" at bounding box center [114, 86] width 0 height 4
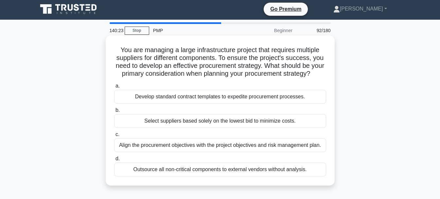
scroll to position [0, 0]
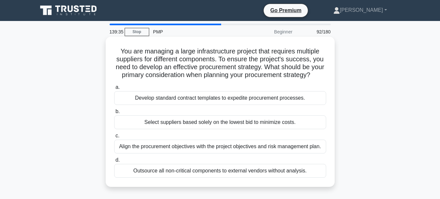
click at [286, 153] on div "Align the procurement objectives with the project objectives and risk managemen…" at bounding box center [220, 146] width 212 height 14
click at [114, 138] on input "c. Align the procurement objectives with the project objectives and risk manage…" at bounding box center [114, 135] width 0 height 4
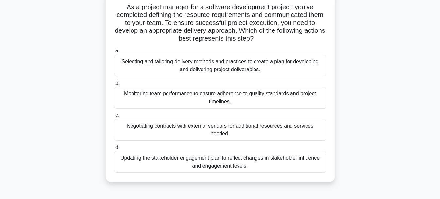
scroll to position [33, 0]
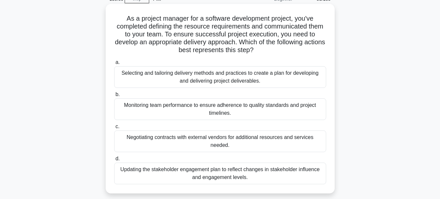
click at [201, 74] on div "Selecting and tailoring delivery methods and practices to create a plan for dev…" at bounding box center [220, 77] width 212 height 22
click at [114, 64] on input "a. Selecting and tailoring delivery methods and practices to create a plan for …" at bounding box center [114, 62] width 0 height 4
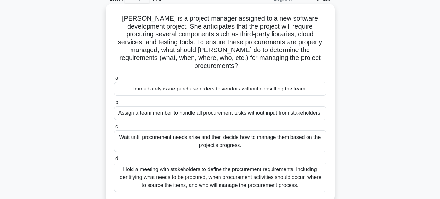
click at [193, 171] on div "Hold a meeting with stakeholders to define the procurement requirements, includ…" at bounding box center [220, 176] width 212 height 29
click at [114, 161] on input "d. Hold a meeting with stakeholders to define the procurement requirements, inc…" at bounding box center [114, 158] width 0 height 4
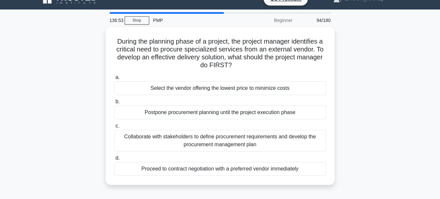
scroll to position [0, 0]
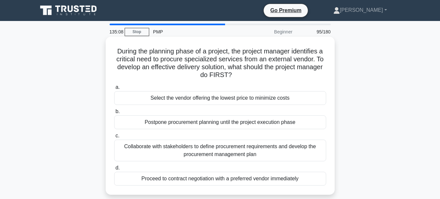
click at [191, 146] on div "Collaborate with stakeholders to define procurement requirements and develop th…" at bounding box center [220, 150] width 212 height 22
click at [114, 138] on input "c. Collaborate with stakeholders to define procurement requirements and develop…" at bounding box center [114, 135] width 0 height 4
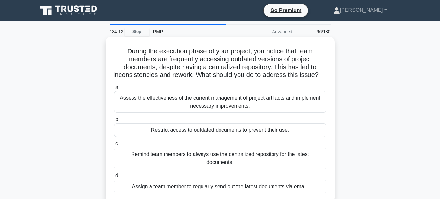
click at [170, 113] on div "Assess the effectiveness of the current management of project artifacts and imp…" at bounding box center [220, 102] width 212 height 22
click at [114, 89] on input "a. Assess the effectiveness of the current management of project artifacts and …" at bounding box center [114, 87] width 0 height 4
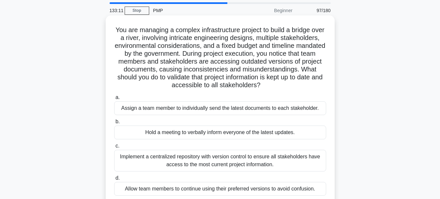
scroll to position [33, 0]
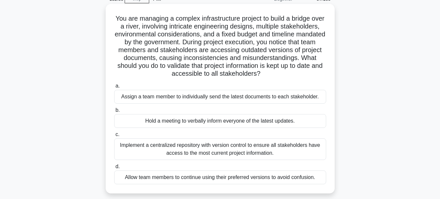
click at [197, 148] on div "Implement a centralized repository with version control to ensure all stakehold…" at bounding box center [220, 149] width 212 height 22
click at [114, 136] on input "c. Implement a centralized repository with version control to ensure all stakeh…" at bounding box center [114, 134] width 0 height 4
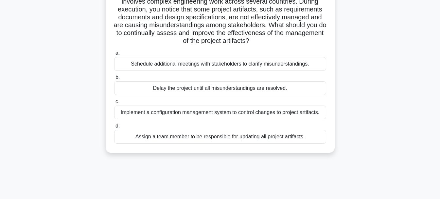
scroll to position [65, 0]
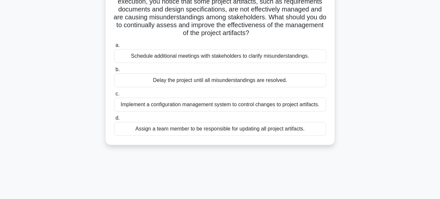
click at [204, 106] on div "Implement a configuration management system to control changes to project artif…" at bounding box center [220, 105] width 212 height 14
click at [114, 96] on input "c. Implement a configuration management system to control changes to project ar…" at bounding box center [114, 94] width 0 height 4
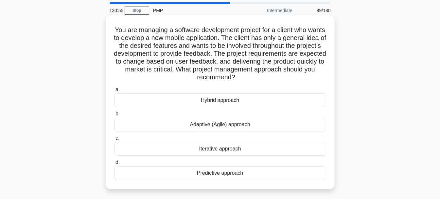
scroll to position [33, 0]
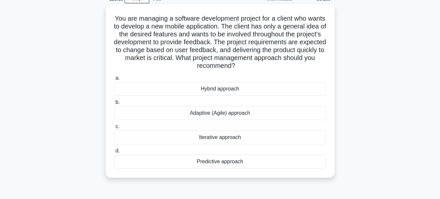
click at [253, 112] on div "Adaptive (Agile) approach" at bounding box center [220, 113] width 212 height 14
click at [114, 104] on input "b. Adaptive (Agile) approach" at bounding box center [114, 102] width 0 height 4
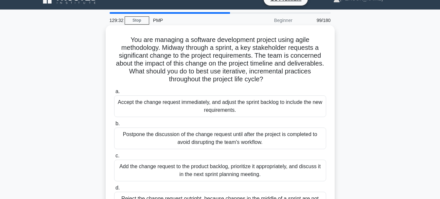
scroll to position [0, 0]
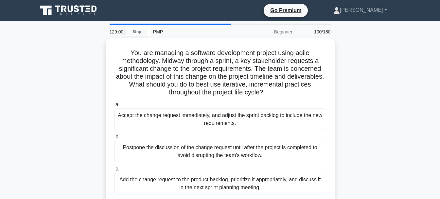
click at [410, 74] on main "129:00 Stop PMP Beginner 100/180 You are managing a software development projec…" at bounding box center [220, 187] width 440 height 332
click at [410, 74] on main "128:59 Stop PMP Beginner 100/180 You are managing a software development projec…" at bounding box center [220, 187] width 440 height 332
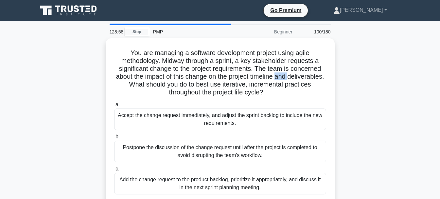
click at [410, 74] on main "128:58 Stop PMP Beginner 100/180 You are managing a software development projec…" at bounding box center [220, 187] width 440 height 332
click at [409, 74] on main "128:57 Stop PMP Beginner 100/180 You are managing a software development projec…" at bounding box center [220, 187] width 440 height 332
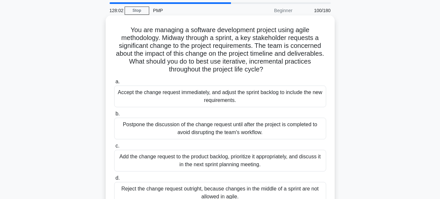
scroll to position [33, 0]
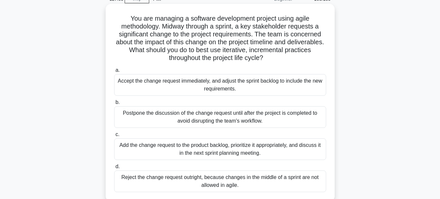
click at [182, 145] on div "Add the change request to the product backlog, prioritize it appropriately, and…" at bounding box center [220, 149] width 212 height 22
click at [114, 136] on input "c. Add the change request to the product backlog, prioritize it appropriately, …" at bounding box center [114, 134] width 0 height 4
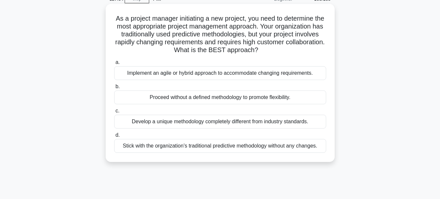
scroll to position [0, 0]
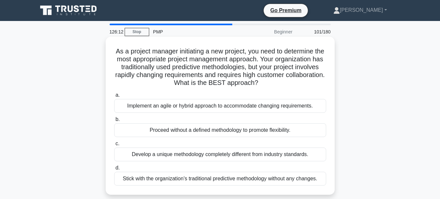
click at [180, 108] on div "Implement an agile or hybrid approach to accommodate changing requirements." at bounding box center [220, 106] width 212 height 14
click at [114, 97] on input "a. Implement an agile or hybrid approach to accommodate changing requirements." at bounding box center [114, 95] width 0 height 4
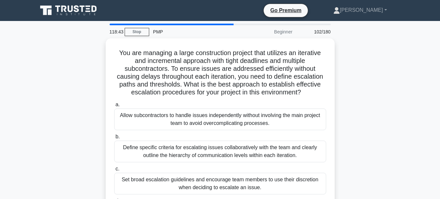
scroll to position [33, 0]
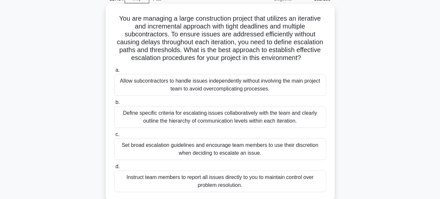
click at [294, 118] on div "Define specific criteria for escalating issues collaboratively with the team an…" at bounding box center [220, 117] width 212 height 22
click at [114, 104] on input "b. Define specific criteria for escalating issues collaboratively with the team…" at bounding box center [114, 102] width 0 height 4
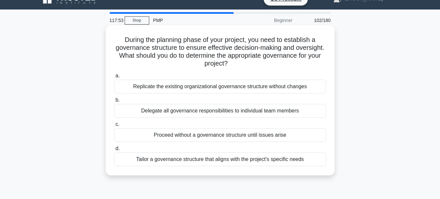
scroll to position [0, 0]
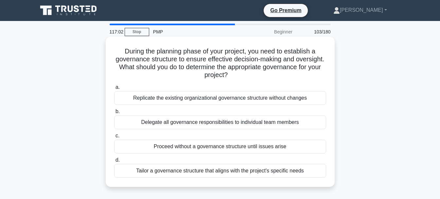
click at [276, 169] on div "Tailor a governance structure that aligns with the project's specific needs" at bounding box center [220, 171] width 212 height 14
click at [114, 162] on input "d. Tailor a governance structure that aligns with the project's specific needs" at bounding box center [114, 160] width 0 height 4
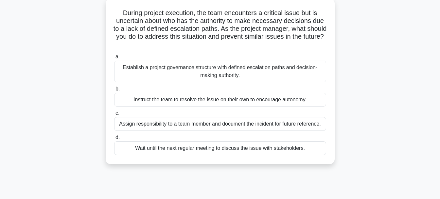
scroll to position [38, 0]
click at [224, 74] on div "Establish a project governance structure with defined escalation paths and deci…" at bounding box center [220, 72] width 212 height 22
click at [114, 59] on input "a. Establish a project governance structure with defined escalation paths and d…" at bounding box center [114, 57] width 0 height 4
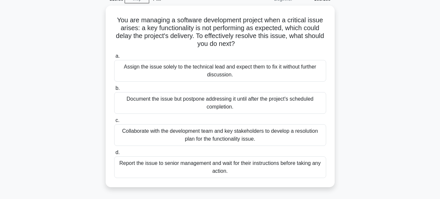
scroll to position [32, 0]
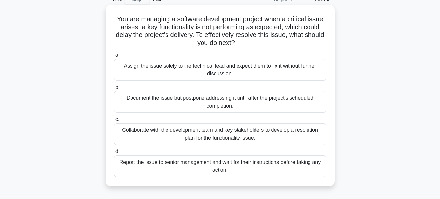
click at [291, 135] on div "Collaborate with the development team and key stakeholders to develop a resolut…" at bounding box center [220, 134] width 212 height 22
click at [114, 121] on input "c. Collaborate with the development team and key stakeholders to develop a reso…" at bounding box center [114, 119] width 0 height 4
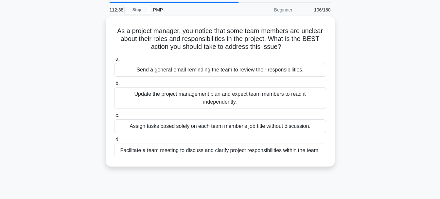
scroll to position [22, 0]
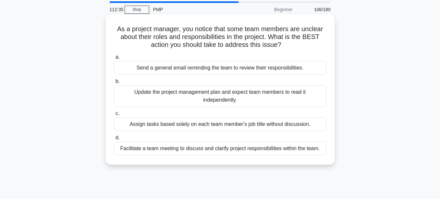
click at [273, 148] on div "Facilitate a team meeting to discuss and clarify project responsibilities withi…" at bounding box center [220, 148] width 212 height 14
click at [114, 140] on input "d. Facilitate a team meeting to discuss and clarify project responsibilities wi…" at bounding box center [114, 137] width 0 height 4
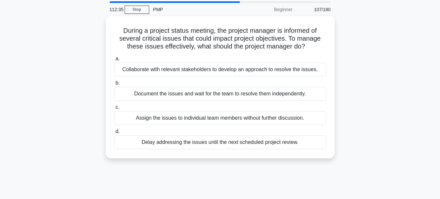
scroll to position [0, 0]
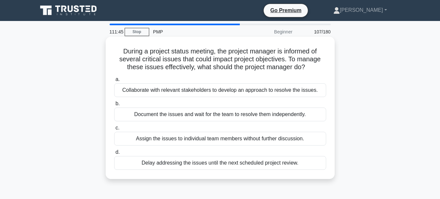
click at [235, 89] on div "Collaborate with relevant stakeholders to develop an approach to resolve the is…" at bounding box center [220, 90] width 212 height 14
click at [114, 81] on input "a. Collaborate with relevant stakeholders to develop an approach to resolve the…" at bounding box center [114, 79] width 0 height 4
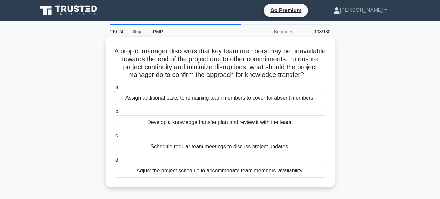
click at [271, 129] on div "Develop a knowledge transfer plan and review it with the team." at bounding box center [220, 122] width 212 height 14
click at [114, 114] on input "b. Develop a knowledge transfer plan and review it with the team." at bounding box center [114, 111] width 0 height 4
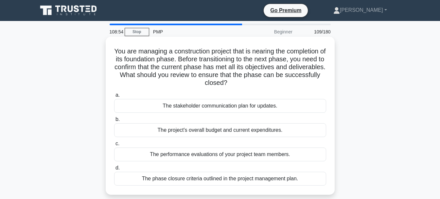
click at [172, 178] on div "The phase closure criteria outlined in the project management plan." at bounding box center [220, 178] width 212 height 14
click at [114, 170] on input "d. The phase closure criteria outlined in the project management plan." at bounding box center [114, 168] width 0 height 4
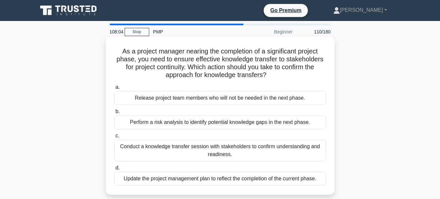
click at [236, 148] on div "Conduct a knowledge transfer session with stakeholders to confirm understanding…" at bounding box center [220, 150] width 212 height 22
click at [114, 138] on input "c. Conduct a knowledge transfer session with stakeholders to confirm understand…" at bounding box center [114, 135] width 0 height 4
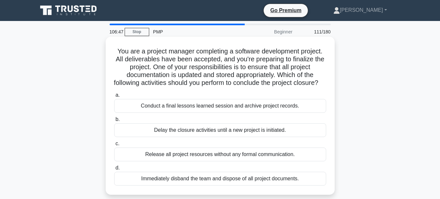
click at [258, 111] on div "Conduct a final lessons learned session and archive project records." at bounding box center [220, 106] width 212 height 14
click at [114, 97] on input "a. Conduct a final lessons learned session and archive project records." at bounding box center [114, 95] width 0 height 4
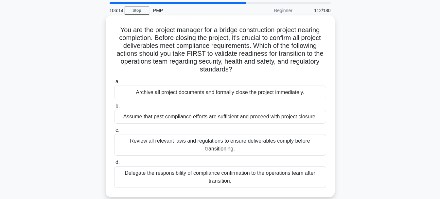
scroll to position [22, 0]
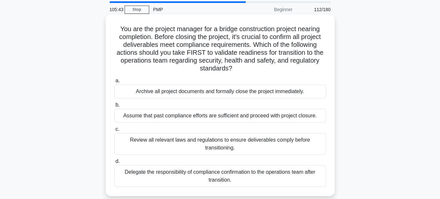
click at [268, 139] on div "Review all relevant laws and regulations to ensure deliverables comply before t…" at bounding box center [220, 144] width 212 height 22
click at [114, 131] on input "c. Review all relevant laws and regulations to ensure deliverables comply befor…" at bounding box center [114, 129] width 0 height 4
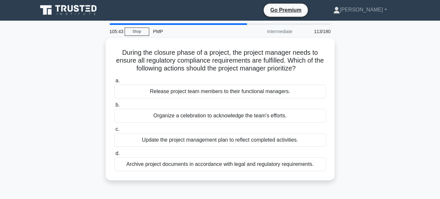
scroll to position [0, 0]
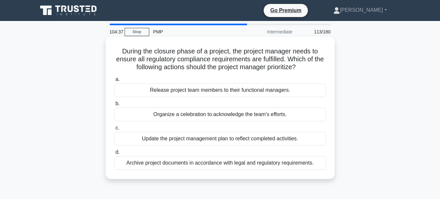
click at [222, 164] on div "Archive project documents in accordance with legal and regulatory requirements." at bounding box center [220, 163] width 212 height 14
click at [114, 154] on input "d. Archive project documents in accordance with legal and regulatory requiremen…" at bounding box center [114, 152] width 0 height 4
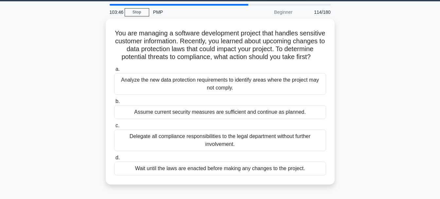
scroll to position [20, 0]
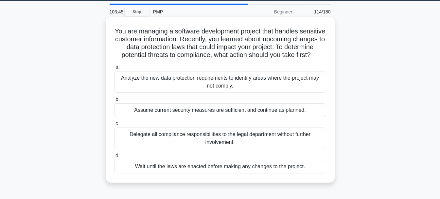
click at [257, 84] on div "Analyze the new data protection requirements to identify areas where the projec…" at bounding box center [220, 82] width 212 height 22
click at [114, 69] on input "a. Analyze the new data protection requirements to identify areas where the pro…" at bounding box center [114, 67] width 0 height 4
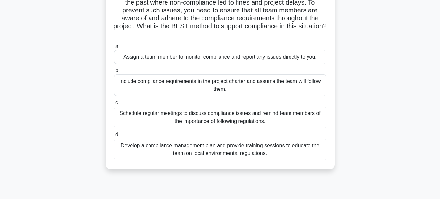
scroll to position [83, 0]
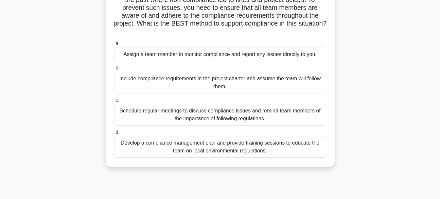
click at [288, 145] on div "Develop a compliance management plan and provide training sessions to educate t…" at bounding box center [220, 147] width 212 height 22
click at [114, 134] on input "d. Develop a compliance management plan and provide training sessions to educat…" at bounding box center [114, 132] width 0 height 4
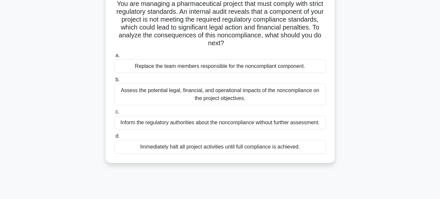
scroll to position [48, 0]
click at [265, 100] on div "Assess the potential legal, financial, and operational impacts of the noncompli…" at bounding box center [220, 94] width 212 height 22
click at [114, 81] on input "b. Assess the potential legal, financial, and operational impacts of the noncom…" at bounding box center [114, 79] width 0 height 4
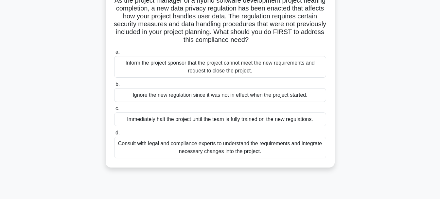
scroll to position [52, 0]
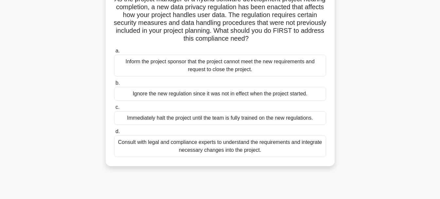
click at [242, 144] on div "Consult with legal and compliance experts to understand the requirements and in…" at bounding box center [220, 146] width 212 height 22
click at [114, 133] on input "d. Consult with legal and compliance experts to understand the requirements and…" at bounding box center [114, 131] width 0 height 4
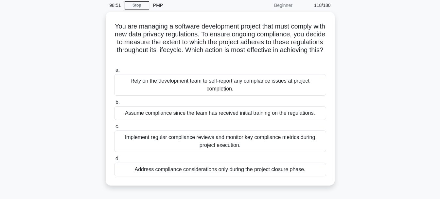
scroll to position [26, 0]
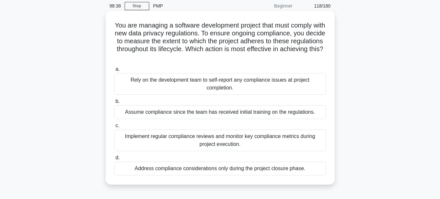
click at [206, 143] on div "Implement regular compliance reviews and monitor key compliance metrics during …" at bounding box center [220, 140] width 212 height 22
click at [114, 128] on input "c. Implement regular compliance reviews and monitor key compliance metrics duri…" at bounding box center [114, 125] width 0 height 4
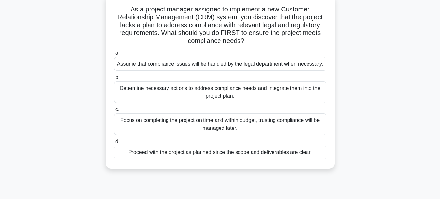
scroll to position [41, 0]
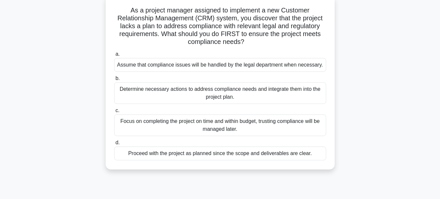
click at [289, 89] on div "Determine necessary actions to address compliance needs and integrate them into…" at bounding box center [220, 93] width 212 height 22
click at [114, 80] on input "b. Determine necessary actions to address compliance needs and integrate them i…" at bounding box center [114, 78] width 0 height 4
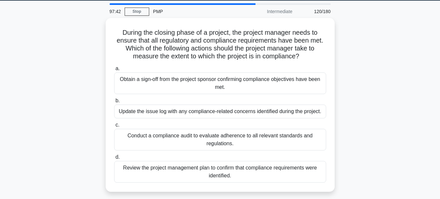
scroll to position [20, 0]
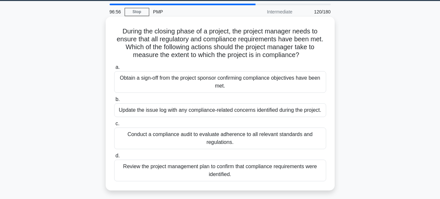
click at [181, 138] on div "Conduct a compliance audit to evaluate adherence to all relevant standards and …" at bounding box center [220, 138] width 212 height 22
click at [114, 126] on input "c. Conduct a compliance audit to evaluate adherence to all relevant standards a…" at bounding box center [114, 123] width 0 height 4
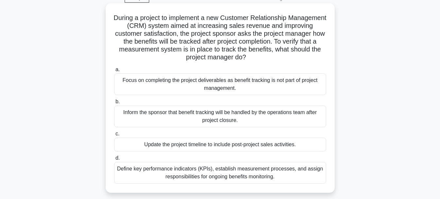
scroll to position [33, 0]
click at [285, 169] on div "Define key performance indicators (KPIs), establish measurement processes, and …" at bounding box center [220, 173] width 212 height 22
click at [114, 160] on input "d. Define key performance indicators (KPIs), establish measurement processes, a…" at bounding box center [114, 158] width 0 height 4
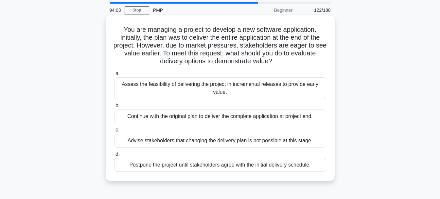
scroll to position [21, 0]
click at [293, 84] on div "Assess the feasibility of delivering the project in incremental releases to pro…" at bounding box center [220, 89] width 212 height 22
click at [114, 76] on input "a. Assess the feasibility of delivering the project in incremental releases to …" at bounding box center [114, 74] width 0 height 4
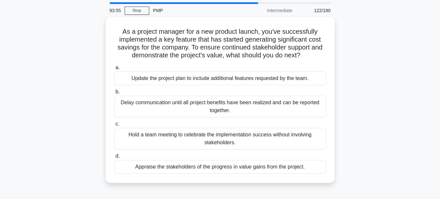
scroll to position [0, 0]
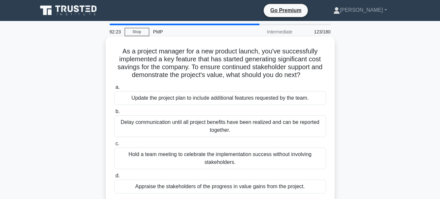
click at [196, 186] on div "Appraise the stakeholders of the progress in value gains from the project." at bounding box center [220, 186] width 212 height 14
click at [114, 178] on input "d. Appraise the stakeholders of the progress in value gains from the project." at bounding box center [114, 175] width 0 height 4
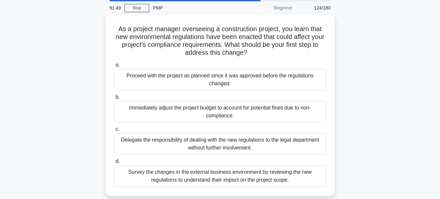
scroll to position [24, 0]
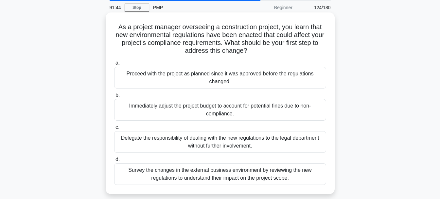
click at [222, 179] on div "Survey the changes in the external business environment by reviewing the new re…" at bounding box center [220, 174] width 212 height 22
click at [114, 161] on input "d. Survey the changes in the external business environment by reviewing the new…" at bounding box center [114, 159] width 0 height 4
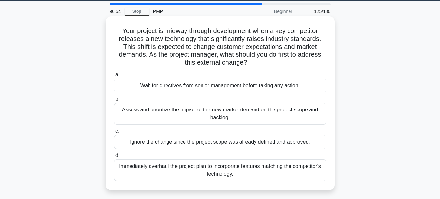
scroll to position [21, 0]
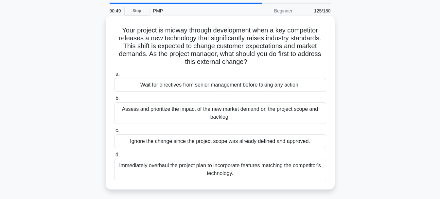
click at [256, 111] on div "Assess and prioritize the impact of the new market demand on the project scope …" at bounding box center [220, 113] width 212 height 22
click at [114, 100] on input "b. Assess and prioritize the impact of the new market demand on the project sco…" at bounding box center [114, 98] width 0 height 4
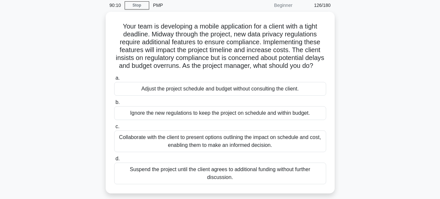
scroll to position [27, 0]
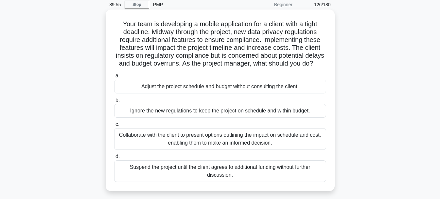
click at [253, 150] on div "Collaborate with the client to present options outlining the impact on schedule…" at bounding box center [220, 139] width 212 height 22
click at [114, 126] on input "c. Collaborate with the client to present options outlining the impact on sched…" at bounding box center [114, 124] width 0 height 4
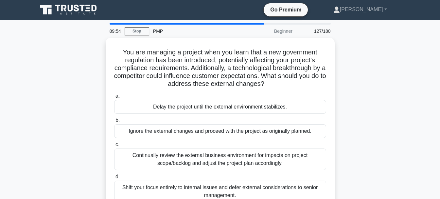
scroll to position [0, 0]
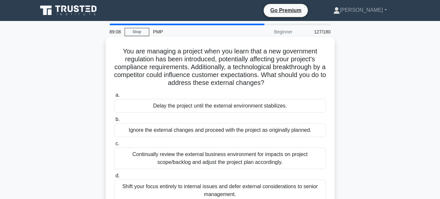
click at [242, 153] on div "Continually review the external business environment for impacts on project sco…" at bounding box center [220, 158] width 212 height 22
click at [114, 146] on input "c. Continually review the external business environment for impacts on project …" at bounding box center [114, 143] width 0 height 4
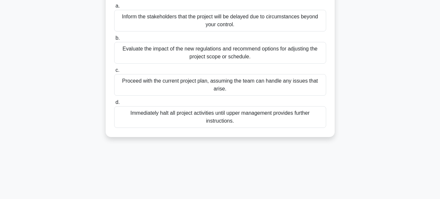
scroll to position [81, 0]
click at [239, 63] on div "Evaluate the impact of the new regulations and recommend options for adjusting …" at bounding box center [220, 53] width 212 height 22
click at [114, 40] on input "b. Evaluate the impact of the new regulations and recommend options for adjusti…" at bounding box center [114, 38] width 0 height 4
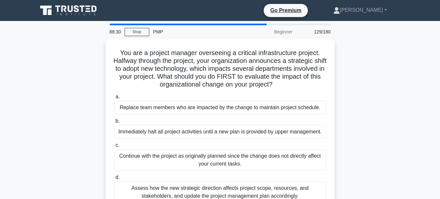
scroll to position [36, 0]
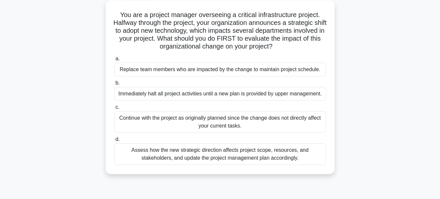
click at [151, 149] on div "Assess how the new strategic direction affects project scope, resources, and st…" at bounding box center [220, 154] width 212 height 22
click at [114, 141] on input "d. Assess how the new strategic direction affects project scope, resources, and…" at bounding box center [114, 139] width 0 height 4
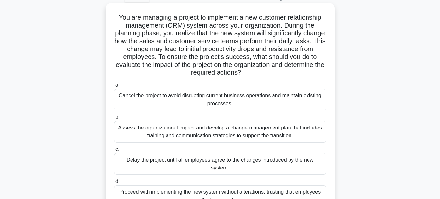
scroll to position [33, 0]
click at [252, 132] on div "Assess the organizational impact and develop a change management plan that incl…" at bounding box center [220, 132] width 212 height 22
click at [114, 119] on input "b. Assess the organizational impact and develop a change management plan that i…" at bounding box center [114, 117] width 0 height 4
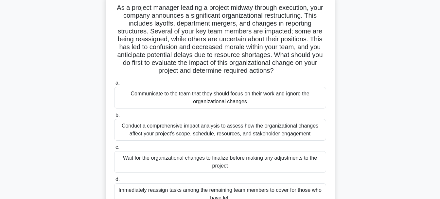
scroll to position [43, 0]
click at [230, 133] on div "Conduct a comprehensive impact analysis to assess how the organizational change…" at bounding box center [220, 130] width 212 height 22
click at [114, 117] on input "b. Conduct a comprehensive impact analysis to assess how the organizational cha…" at bounding box center [114, 115] width 0 height 4
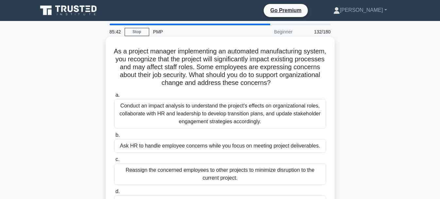
scroll to position [0, 0]
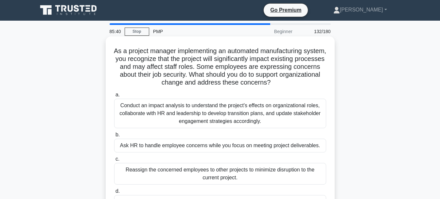
click at [271, 116] on div "Conduct an impact analysis to understand the project's effects on organizationa…" at bounding box center [220, 112] width 212 height 29
click at [114, 97] on input "a. Conduct an impact analysis to understand the project's effects on organizati…" at bounding box center [114, 95] width 0 height 4
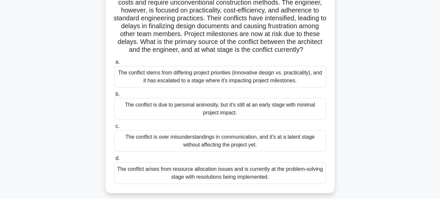
scroll to position [81, 0]
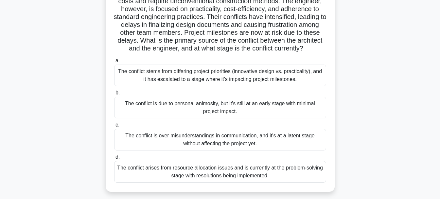
click at [274, 80] on div "The conflict stems from differing project priorities (innovative design vs. pra…" at bounding box center [220, 75] width 212 height 22
click at [114, 63] on input "a. The conflict stems from differing project priorities (innovative design vs. …" at bounding box center [114, 61] width 0 height 4
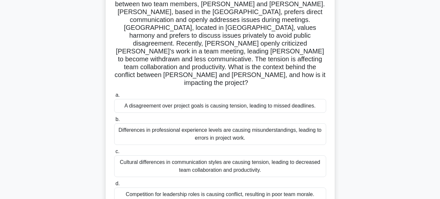
scroll to position [57, 0]
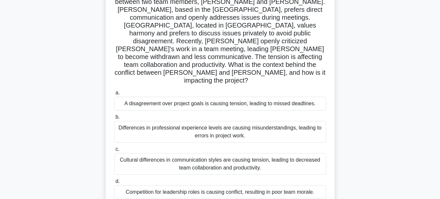
click at [302, 153] on div "Cultural differences in communication styles are causing tension, leading to de…" at bounding box center [220, 164] width 212 height 22
click at [114, 147] on input "c. Cultural differences in communication styles are causing tension, leading to…" at bounding box center [114, 149] width 0 height 4
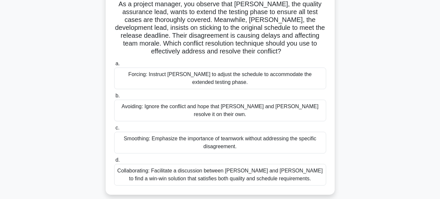
scroll to position [48, 0]
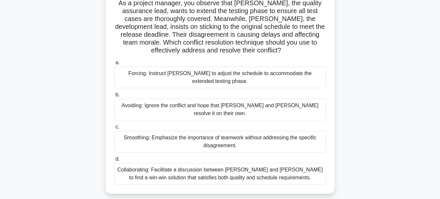
click at [218, 169] on div "Collaborating: Facilitate a discussion between Karen and Tom to find a win-win …" at bounding box center [220, 174] width 212 height 22
click at [114, 161] on input "d. Collaborating: Facilitate a discussion between Karen and Tom to find a win-w…" at bounding box center [114, 159] width 0 height 4
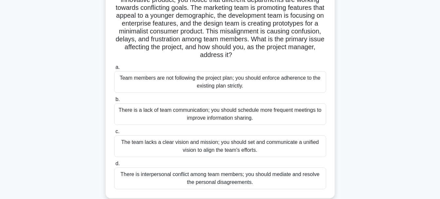
scroll to position [61, 0]
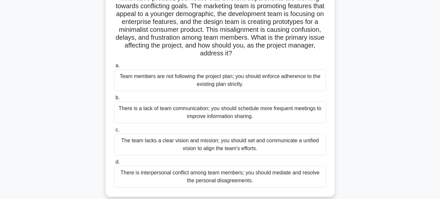
click at [272, 140] on div "The team lacks a clear vision and mission; you should set and communicate a uni…" at bounding box center [220, 144] width 212 height 22
click at [114, 132] on input "c. The team lacks a clear vision and mission; you should set and communicate a …" at bounding box center [114, 130] width 0 height 4
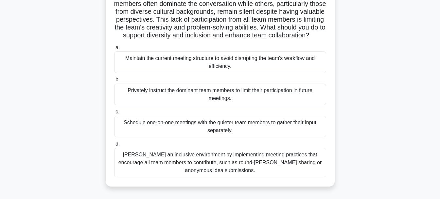
scroll to position [56, 0]
click at [261, 170] on div "Foster an inclusive environment by implementing meeting practices that encourag…" at bounding box center [220, 161] width 212 height 29
click at [114, 145] on input "d. Foster an inclusive environment by implementing meeting practices that encou…" at bounding box center [114, 143] width 0 height 4
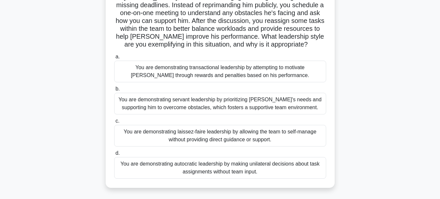
scroll to position [62, 0]
click at [260, 104] on div "You are demonstrating servant leadership by prioritizing James's needs and supp…" at bounding box center [220, 104] width 212 height 22
click at [114, 91] on input "b. You are demonstrating servant leadership by prioritizing James's needs and s…" at bounding box center [114, 89] width 0 height 4
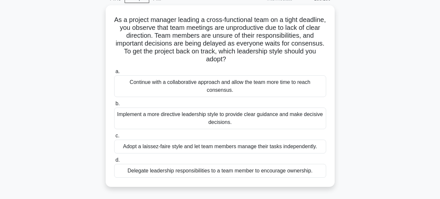
scroll to position [33, 0]
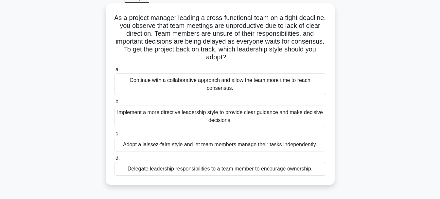
click at [177, 166] on div "Delegate leadership responsibilities to a team member to encourage ownership." at bounding box center [220, 169] width 212 height 14
click at [114, 160] on input "d. Delegate leadership responsibilities to a team member to encourage ownership." at bounding box center [114, 158] width 0 height 4
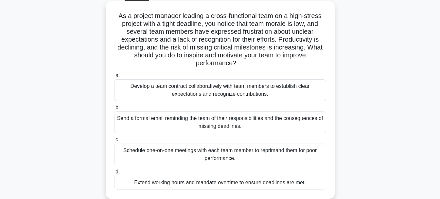
scroll to position [36, 0]
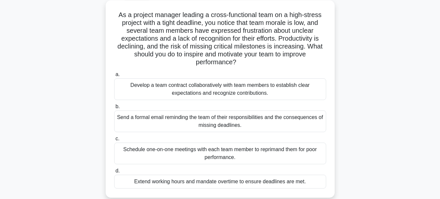
click at [248, 95] on div "Develop a team contract collaboratively with team members to establish clear ex…" at bounding box center [220, 89] width 212 height 22
click at [114, 77] on input "a. Develop a team contract collaboratively with team members to establish clear…" at bounding box center [114, 74] width 0 height 4
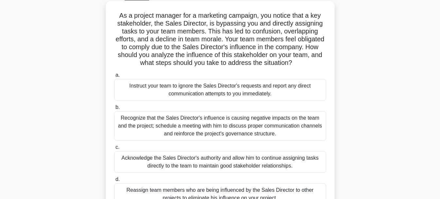
scroll to position [35, 0]
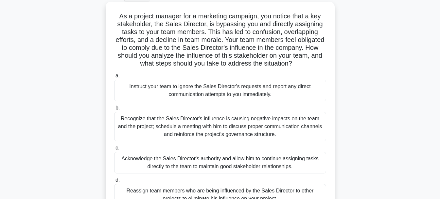
click at [217, 132] on div "Recognize that the Sales Director's influence is causing negative impacts on th…" at bounding box center [220, 126] width 212 height 29
click at [114, 110] on input "b. Recognize that the Sales Director's influence is causing negative impacts on…" at bounding box center [114, 108] width 0 height 4
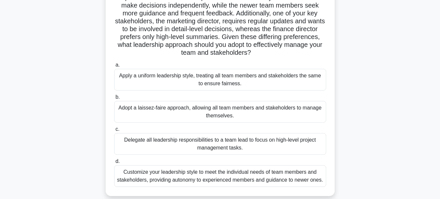
scroll to position [69, 0]
click at [196, 175] on div "Customize your leadership style to meet the individual needs of team members an…" at bounding box center [220, 176] width 212 height 22
click at [114, 164] on input "d. Customize your leadership style to meet the individual needs of team members…" at bounding box center [114, 161] width 0 height 4
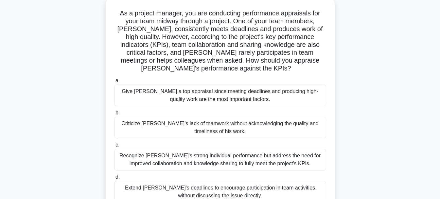
scroll to position [38, 0]
click at [245, 163] on div "Recognize Alex's strong individual performance but address the need for improve…" at bounding box center [220, 160] width 212 height 22
click at [114, 147] on input "c. Recognize Alex's strong individual performance but address the need for impr…" at bounding box center [114, 145] width 0 height 4
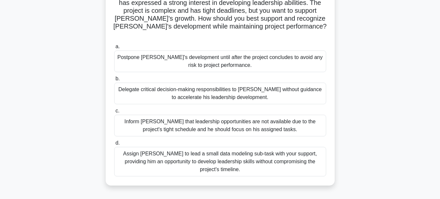
scroll to position [65, 0]
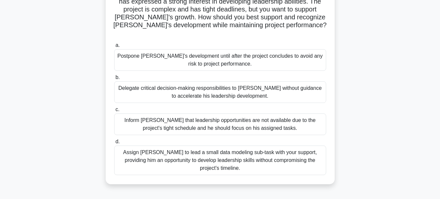
click at [301, 149] on div "Assign Daniel to lead a small data modeling sub-task with your support, providi…" at bounding box center [220, 159] width 212 height 29
click at [114, 144] on input "d. Assign Daniel to lead a small data modeling sub-task with your support, prov…" at bounding box center [114, 141] width 0 height 4
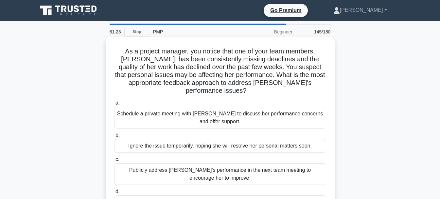
scroll to position [24, 0]
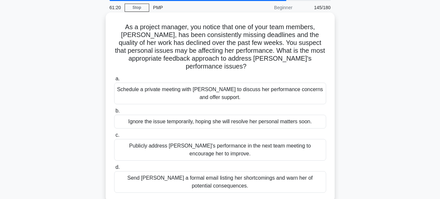
click at [271, 83] on div "Schedule a private meeting with Emily to discuss her performance concerns and o…" at bounding box center [220, 93] width 212 height 22
click at [114, 81] on input "a. Schedule a private meeting with Emily to discuss her performance concerns an…" at bounding box center [114, 79] width 0 height 4
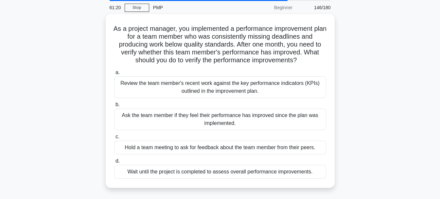
scroll to position [0, 0]
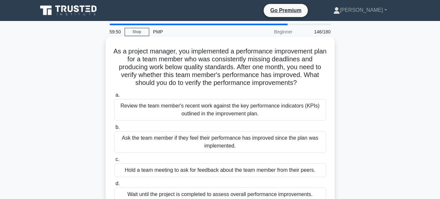
click at [215, 113] on div "Review the team member's recent work against the key performance indicators (KP…" at bounding box center [220, 110] width 212 height 22
click at [114, 97] on input "a. Review the team member's recent work against the key performance indicators …" at bounding box center [114, 95] width 0 height 4
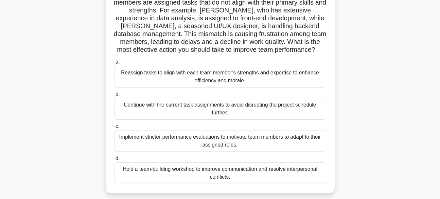
scroll to position [74, 0]
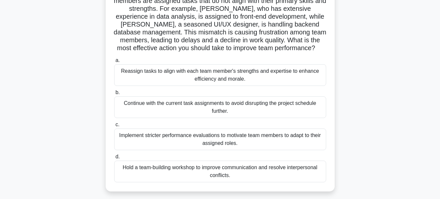
click at [178, 172] on div "Hold a team-building workshop to improve communication and resolve interpersona…" at bounding box center [220, 171] width 212 height 22
click at [114, 159] on input "d. Hold a team-building workshop to improve communication and resolve interpers…" at bounding box center [114, 156] width 0 height 4
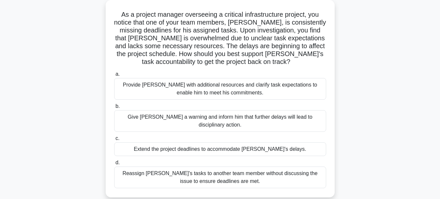
scroll to position [38, 0]
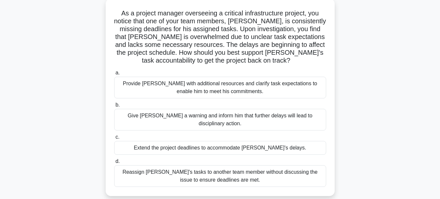
click at [276, 91] on div "Provide David with additional resources and clarify task expectations to enable…" at bounding box center [220, 88] width 212 height 22
click at [114, 75] on input "a. Provide David with additional resources and clarify task expectations to ena…" at bounding box center [114, 73] width 0 height 4
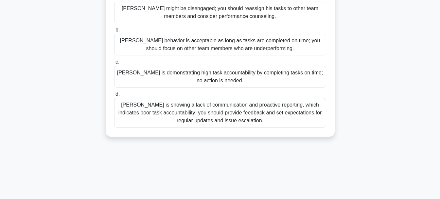
scroll to position [113, 0]
click at [223, 116] on div "Thomas is showing a lack of communication and proactive reporting, which indica…" at bounding box center [220, 112] width 212 height 29
click at [114, 97] on input "d. Thomas is showing a lack of communication and proactive reporting, which ind…" at bounding box center [114, 94] width 0 height 4
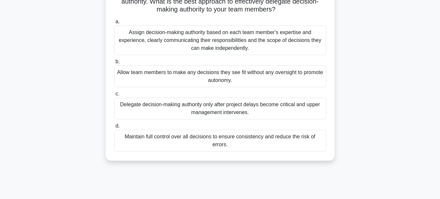
scroll to position [97, 0]
drag, startPoint x: 331, startPoint y: 153, endPoint x: 293, endPoint y: 146, distance: 38.8
click at [293, 146] on div "Maintain full control over all decisions to ensure consistency and reduce the r…" at bounding box center [220, 141] width 212 height 22
click at [114, 128] on input "d. Maintain full control over all decisions to ensure consistency and reduce th…" at bounding box center [114, 126] width 0 height 4
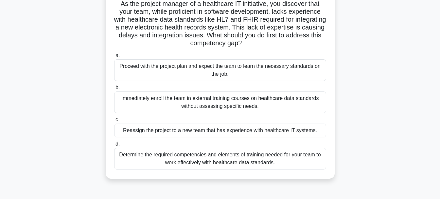
scroll to position [59, 0]
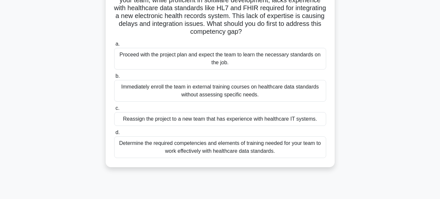
click at [238, 143] on div "Determine the required competencies and elements of training needed for your te…" at bounding box center [220, 147] width 212 height 22
click at [114, 134] on input "d. Determine the required competencies and elements of training needed for your…" at bounding box center [114, 132] width 0 height 4
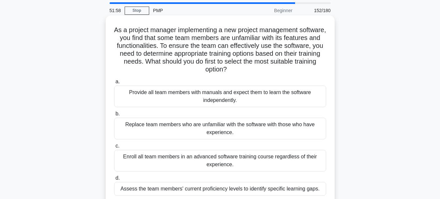
scroll to position [33, 0]
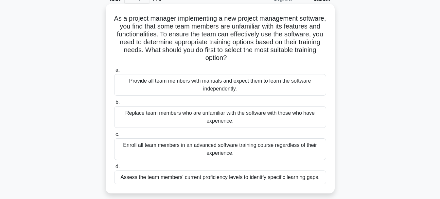
click at [237, 178] on div "Assess the team members' current proficiency levels to identify specific learni…" at bounding box center [220, 177] width 212 height 14
click at [114, 169] on input "d. Assess the team members' current proficiency levels to identify specific lea…" at bounding box center [114, 166] width 0 height 4
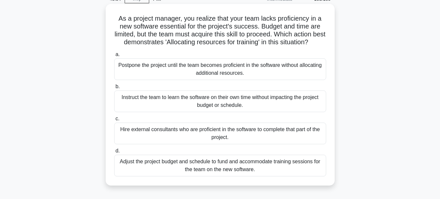
click at [264, 176] on div "Adjust the project budget and schedule to fund and accommodate training session…" at bounding box center [220, 165] width 212 height 22
click at [114, 153] on input "d. Adjust the project budget and schedule to fund and accommodate training sess…" at bounding box center [114, 151] width 0 height 4
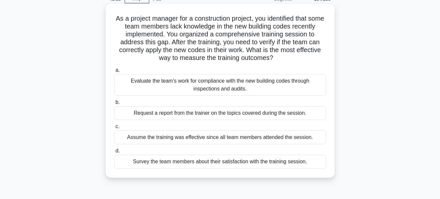
scroll to position [0, 0]
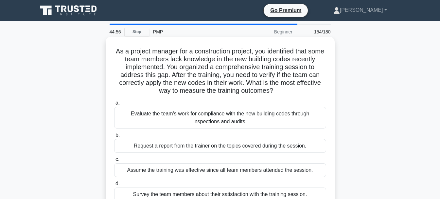
click at [253, 113] on div "Evaluate the team's work for compliance with the new building codes through ins…" at bounding box center [220, 118] width 212 height 22
click at [205, 123] on div "Evaluate the team's work for compliance with the new building codes through ins…" at bounding box center [220, 118] width 212 height 22
click at [114, 105] on input "a. Evaluate the team's work for compliance with the new building codes through …" at bounding box center [114, 103] width 0 height 4
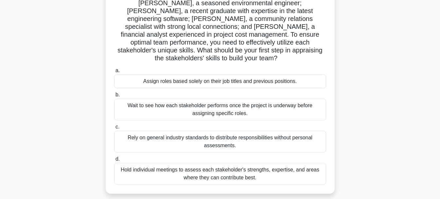
scroll to position [65, 0]
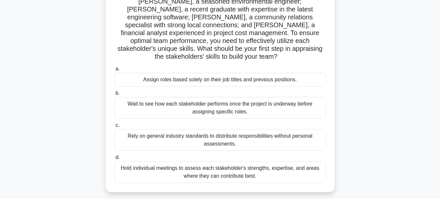
click at [161, 163] on div "Hold individual meetings to assess each stakeholder's strengths, expertise, and…" at bounding box center [220, 172] width 212 height 22
click at [114, 159] on input "d. Hold individual meetings to assess each stakeholder's strengths, expertise, …" at bounding box center [114, 157] width 0 height 4
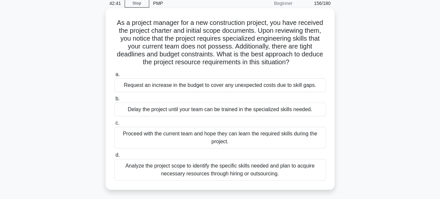
scroll to position [29, 0]
click at [137, 169] on div "Analyze the project scope to identify the specific skills needed and plan to ac…" at bounding box center [220, 169] width 212 height 22
click at [114, 157] on input "d. Analyze the project scope to identify the specific skills needed and plan to…" at bounding box center [114, 154] width 0 height 4
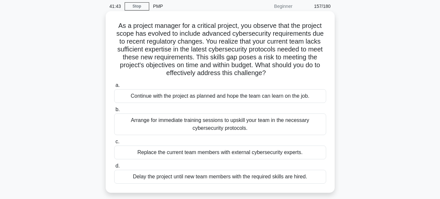
scroll to position [25, 0]
click at [281, 124] on div "Arrange for immediate training sessions to upskill your team in the necessary c…" at bounding box center [220, 125] width 212 height 22
click at [114, 112] on input "b. Arrange for immediate training sessions to upskill your team in the necessar…" at bounding box center [114, 110] width 0 height 4
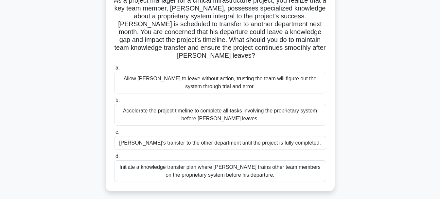
scroll to position [50, 0]
click at [233, 174] on div "Initiate a knowledge transfer plan where Carlos trains other team members on th…" at bounding box center [220, 171] width 212 height 22
click at [114, 159] on input "d. Initiate a knowledge transfer plan where Carlos trains other team members on…" at bounding box center [114, 156] width 0 height 4
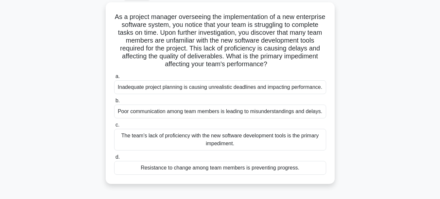
scroll to position [36, 0]
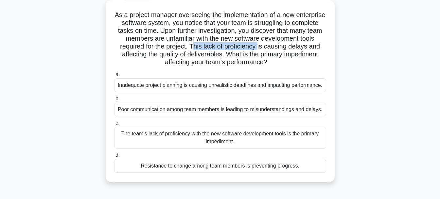
drag, startPoint x: 252, startPoint y: 46, endPoint x: 318, endPoint y: 48, distance: 66.4
click at [318, 48] on h5 "As a project manager overseeing the implementation of a new enterprise software…" at bounding box center [220, 39] width 213 height 56
click at [322, 9] on div "As a project manager overseeing the implementation of a new enterprise software…" at bounding box center [220, 91] width 224 height 176
click at [246, 137] on div "The team's lack of proficiency with the new software development tools is the p…" at bounding box center [220, 138] width 212 height 22
click at [114, 125] on input "c. The team's lack of proficiency with the new software development tools is th…" at bounding box center [114, 123] width 0 height 4
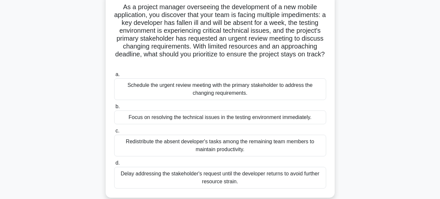
scroll to position [33, 0]
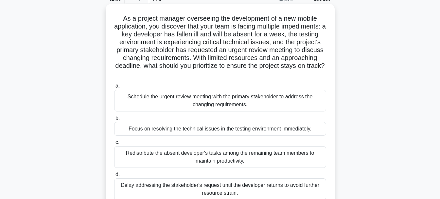
click at [192, 158] on div "Redistribute the absent developer's tasks among the remaining team members to m…" at bounding box center [220, 157] width 212 height 22
click at [114, 144] on input "c. Redistribute the absent developer's tasks among the remaining team members t…" at bounding box center [114, 142] width 0 height 4
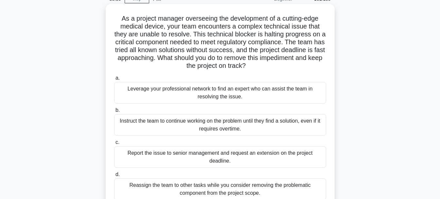
click at [244, 92] on div "Leverage your professional network to find an expert who can assist the team in…" at bounding box center [220, 93] width 212 height 22
click at [114, 80] on input "a. Leverage your professional network to find an expert who can assist the team…" at bounding box center [114, 78] width 0 height 4
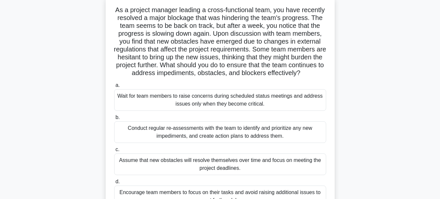
scroll to position [65, 0]
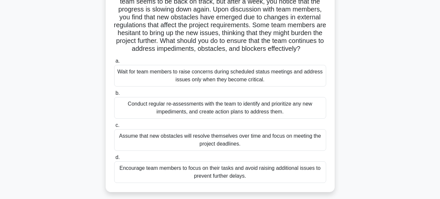
click at [308, 115] on div "Conduct regular re-assessments with the team to identify and prioritize any new…" at bounding box center [220, 108] width 212 height 22
click at [114, 95] on input "b. Conduct regular re-assessments with the team to identify and prioritize any …" at bounding box center [114, 93] width 0 height 4
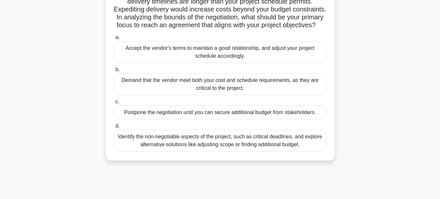
click at [235, 87] on div "Demand that the vendor meet both your cost and schedule requirements, as they a…" at bounding box center [220, 84] width 212 height 22
click at [114, 72] on input "b. Demand that the vendor meet both your cost and schedule requirements, as the…" at bounding box center [114, 69] width 0 height 4
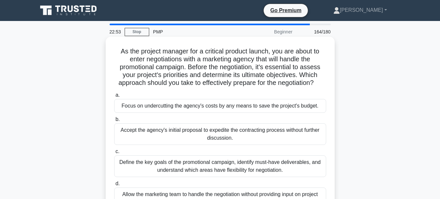
scroll to position [33, 0]
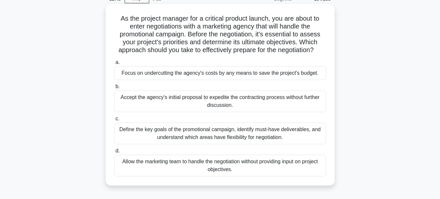
click at [270, 136] on div "Define the key goals of the promotional campaign, identify must-have deliverabl…" at bounding box center [220, 133] width 212 height 22
click at [114, 121] on input "c. Define the key goals of the promotional campaign, identify must-have deliver…" at bounding box center [114, 118] width 0 height 4
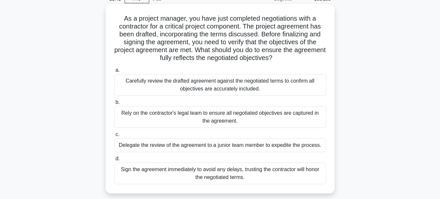
click at [192, 90] on div "Carefully review the drafted agreement against the negotiated terms to confirm …" at bounding box center [220, 85] width 212 height 22
click at [114, 72] on input "a. Carefully review the drafted agreement against the negotiated terms to confi…" at bounding box center [114, 70] width 0 height 4
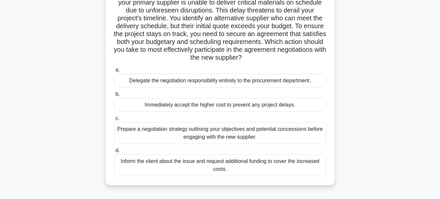
scroll to position [58, 0]
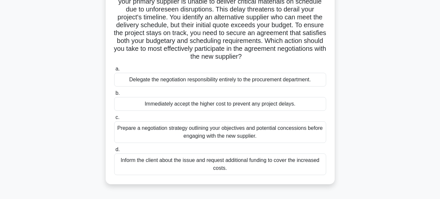
click at [227, 136] on div "Prepare a negotiation strategy outlining your objectives and potential concessi…" at bounding box center [220, 132] width 212 height 22
click at [114, 119] on input "c. Prepare a negotiation strategy outlining your objectives and potential conce…" at bounding box center [114, 117] width 0 height 4
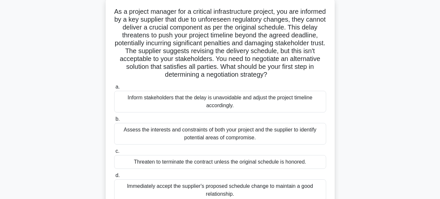
scroll to position [42, 0]
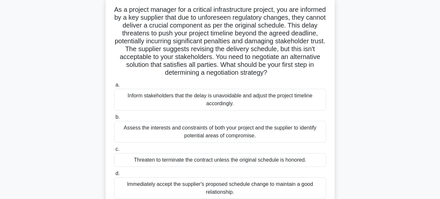
click at [268, 130] on div "Assess the interests and constraints of both your project and the supplier to i…" at bounding box center [220, 132] width 212 height 22
click at [114, 119] on input "b. Assess the interests and constraints of both your project and the supplier t…" at bounding box center [114, 117] width 0 height 4
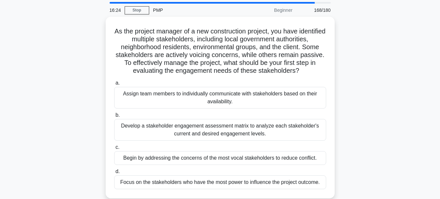
scroll to position [22, 0]
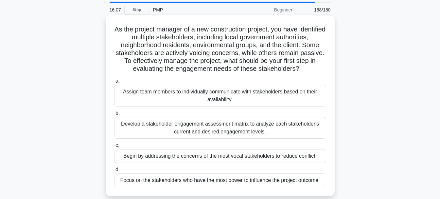
click at [286, 138] on div "Develop a stakeholder engagement assessment matrix to analyze each stakeholder'…" at bounding box center [220, 128] width 212 height 22
click at [114, 115] on input "b. Develop a stakeholder engagement assessment matrix to analyze each stakehold…" at bounding box center [114, 113] width 0 height 4
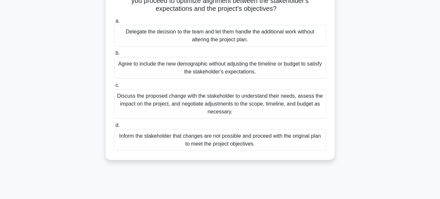
scroll to position [92, 0]
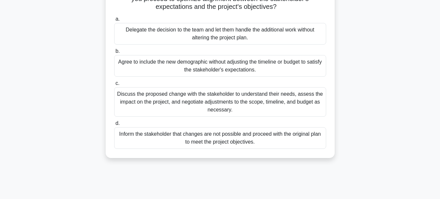
click at [284, 105] on div "Discuss the proposed change with the stakeholder to understand their needs, ass…" at bounding box center [220, 101] width 212 height 29
click at [114, 85] on input "c. Discuss the proposed change with the stakeholder to understand their needs, …" at bounding box center [114, 83] width 0 height 4
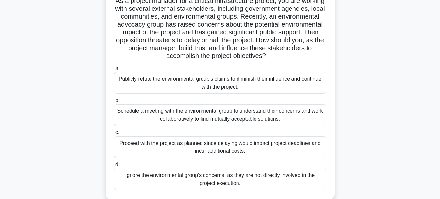
scroll to position [52, 0]
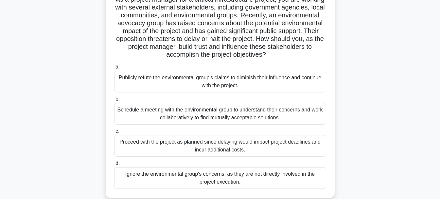
click at [209, 117] on div "Schedule a meeting with the environmental group to understand their concerns an…" at bounding box center [220, 114] width 212 height 22
click at [114, 101] on input "b. Schedule a meeting with the environmental group to understand their concerns…" at bounding box center [114, 99] width 0 height 4
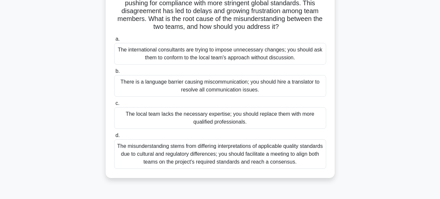
scroll to position [81, 0]
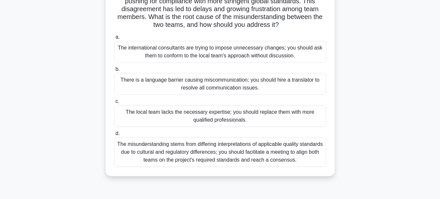
click at [296, 157] on div "The misunderstanding stems from differing interpretations of applicable quality…" at bounding box center [220, 151] width 212 height 29
click at [114, 135] on input "d. The misunderstanding stems from differing interpretations of applicable qual…" at bounding box center [114, 133] width 0 height 4
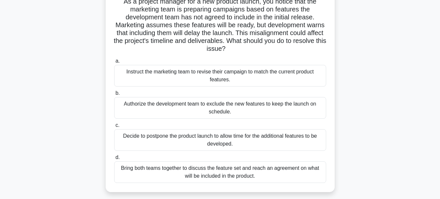
scroll to position [52, 0]
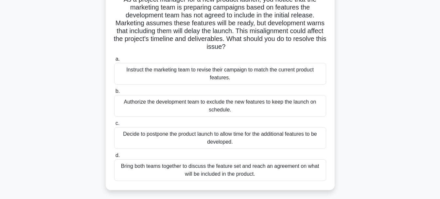
click at [256, 173] on div "Bring both teams together to discuss the feature set and reach an agreement on …" at bounding box center [220, 170] width 212 height 22
click at [114, 157] on input "d. Bring both teams together to discuss the feature set and reach an agreement …" at bounding box center [114, 155] width 0 height 4
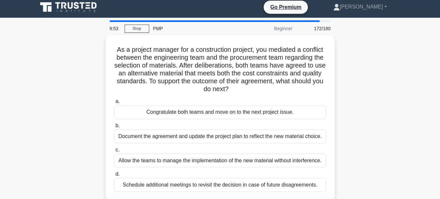
scroll to position [0, 0]
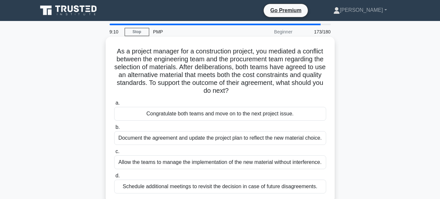
click at [252, 135] on div "Document the agreement and update the project plan to reflect the new material …" at bounding box center [220, 138] width 212 height 14
click at [114, 129] on input "b. Document the agreement and update the project plan to reflect the new materi…" at bounding box center [114, 127] width 0 height 4
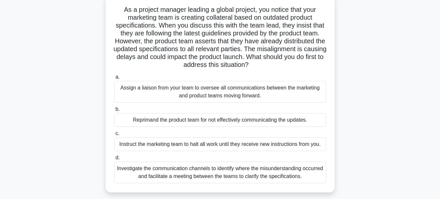
scroll to position [43, 0]
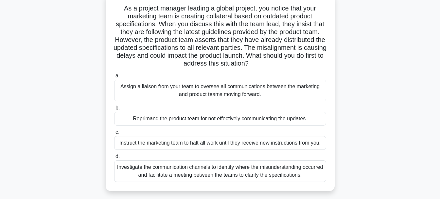
click at [226, 172] on div "Investigate the communication channels to identify where the misunderstanding o…" at bounding box center [220, 171] width 212 height 22
click at [114, 158] on input "d. Investigate the communication channels to identify where the misunderstandin…" at bounding box center [114, 156] width 0 height 4
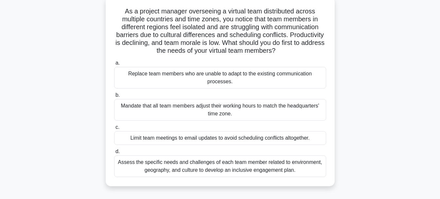
scroll to position [40, 0]
click at [301, 167] on div "Assess the specific needs and challenges of each team member related to environ…" at bounding box center [220, 166] width 212 height 22
click at [114, 154] on input "d. Assess the specific needs and challenges of each team member related to envi…" at bounding box center [114, 152] width 0 height 4
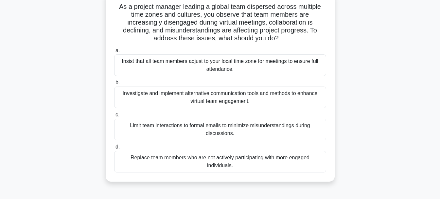
scroll to position [46, 0]
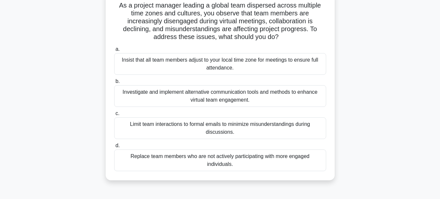
click at [247, 93] on div "Investigate and implement alternative communication tools and methods to enhanc…" at bounding box center [220, 96] width 212 height 22
click at [114, 83] on input "b. Investigate and implement alternative communication tools and methods to enh…" at bounding box center [114, 81] width 0 height 4
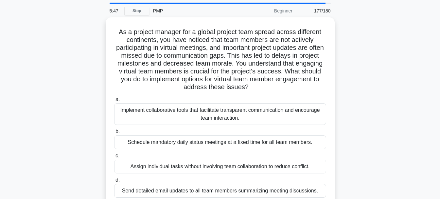
scroll to position [21, 0]
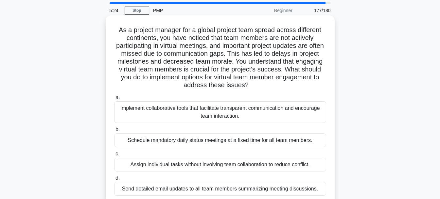
click at [290, 108] on div "Implement collaborative tools that facilitate transparent communication and enc…" at bounding box center [220, 112] width 212 height 22
click at [114, 99] on input "a. Implement collaborative tools that facilitate transparent communication and …" at bounding box center [114, 97] width 0 height 4
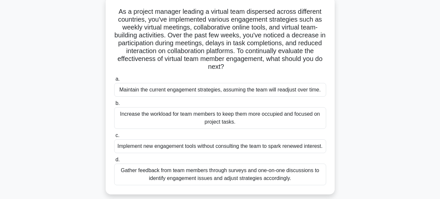
scroll to position [42, 0]
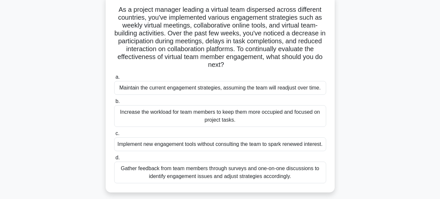
click at [282, 180] on div "Gather feedback from team members through surveys and one-on-one discussions to…" at bounding box center [220, 172] width 212 height 22
click at [114, 160] on input "d. Gather feedback from team members through surveys and one-on-one discussions…" at bounding box center [114, 157] width 0 height 4
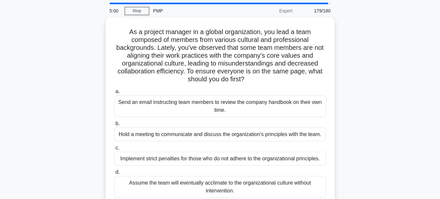
scroll to position [21, 0]
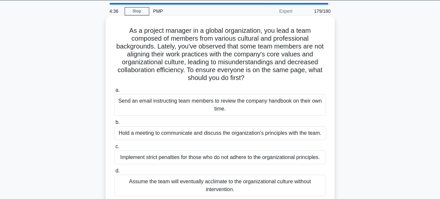
click at [277, 134] on div "Hold a meeting to communicate and discuss the organization's principles with th…" at bounding box center [220, 133] width 212 height 14
click at [114, 124] on input "b. Hold a meeting to communicate and discuss the organization's principles with…" at bounding box center [114, 122] width 0 height 4
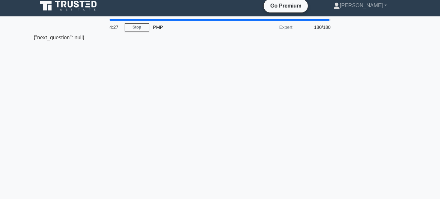
scroll to position [0, 0]
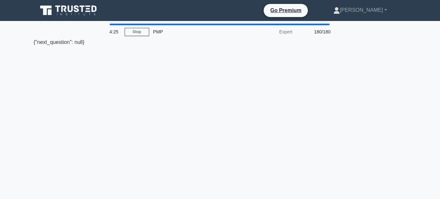
drag, startPoint x: 277, startPoint y: 134, endPoint x: 209, endPoint y: 93, distance: 79.3
click at [209, 93] on div "4:25 Stop PMP Expert 180/180 {"next_question": null}" at bounding box center [220, 187] width 373 height 327
click at [209, 93] on div "4:24 Stop PMP Expert 180/180 {"next_question": null}" at bounding box center [220, 187] width 373 height 327
click at [142, 31] on link "Stop" at bounding box center [137, 32] width 25 height 8
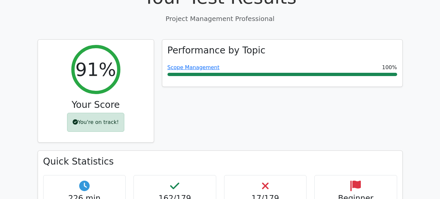
scroll to position [234, 0]
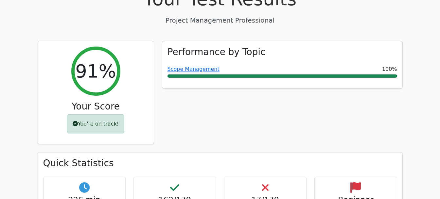
click at [287, 152] on div "Quick Statistics 226 min Time Taken 162/179 Correct Answers 17/179 Incorrect An…" at bounding box center [220, 191] width 364 height 79
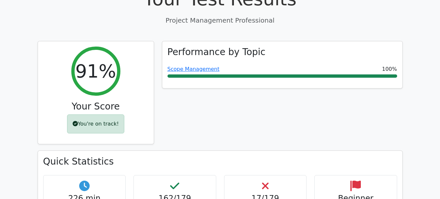
click at [287, 151] on div "Quick Statistics 226 min Time Taken 162/179 Correct Answers 17/179 Incorrect An…" at bounding box center [220, 190] width 364 height 79
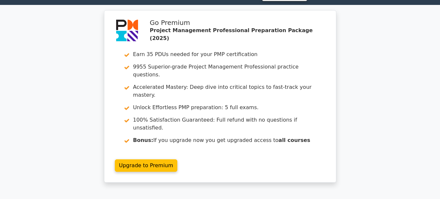
scroll to position [0, 0]
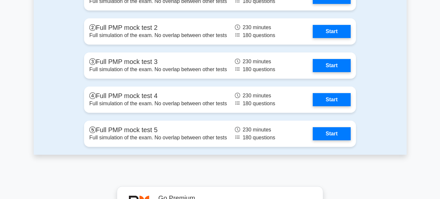
scroll to position [2257, 0]
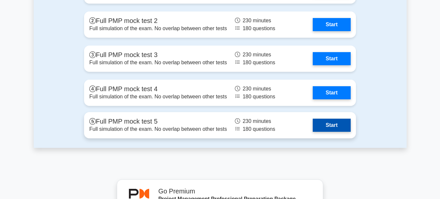
click at [339, 129] on link "Start" at bounding box center [332, 124] width 38 height 13
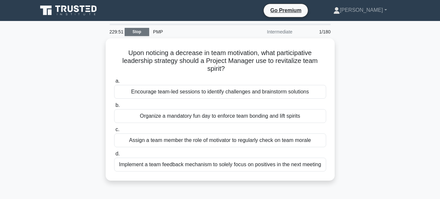
click at [142, 33] on link "Stop" at bounding box center [137, 32] width 25 height 8
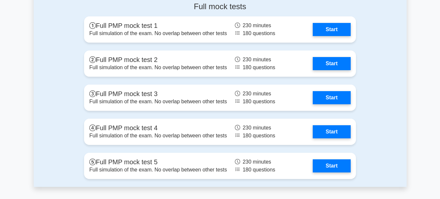
scroll to position [2216, 0]
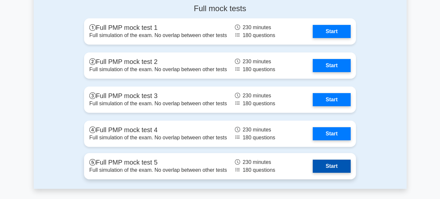
click at [313, 159] on link "Start" at bounding box center [332, 165] width 38 height 13
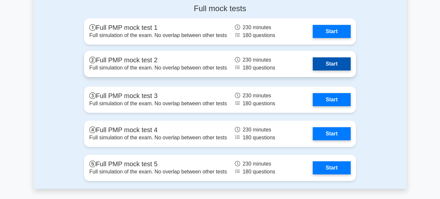
click at [313, 61] on link "Start" at bounding box center [332, 63] width 38 height 13
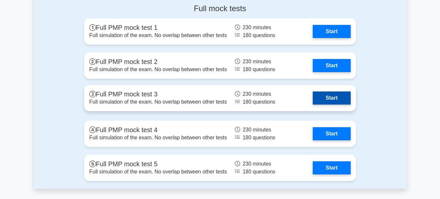
scroll to position [2199, 0]
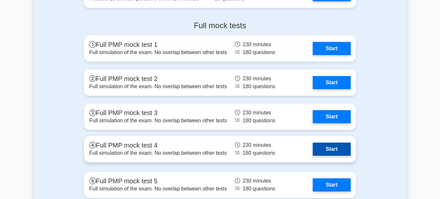
click at [313, 149] on link "Start" at bounding box center [332, 148] width 38 height 13
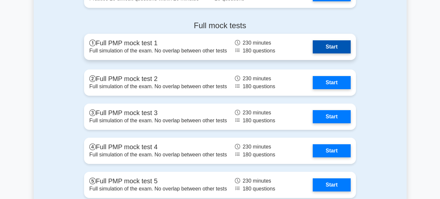
click at [313, 53] on link "Start" at bounding box center [332, 46] width 38 height 13
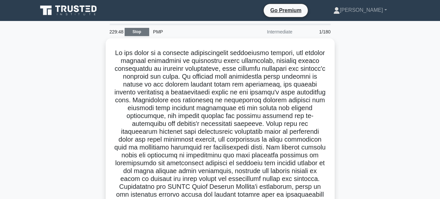
click at [145, 33] on link "Stop" at bounding box center [137, 32] width 25 height 8
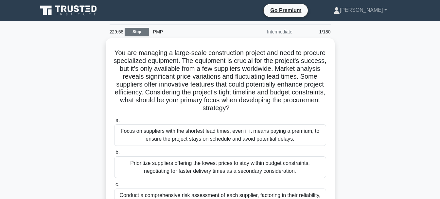
click at [143, 31] on link "Stop" at bounding box center [137, 32] width 25 height 8
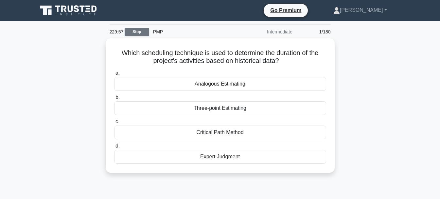
click at [141, 31] on link "Stop" at bounding box center [137, 32] width 25 height 8
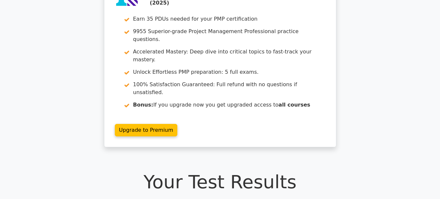
scroll to position [51, 0]
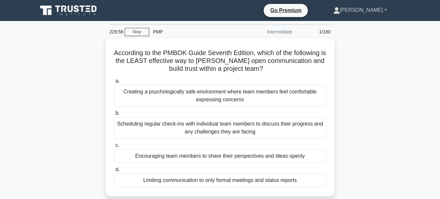
click at [390, 9] on link "[PERSON_NAME]" at bounding box center [360, 10] width 85 height 13
click at [351, 23] on link "Profile" at bounding box center [344, 25] width 52 height 10
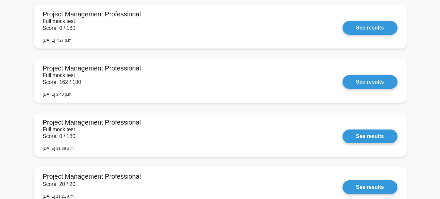
scroll to position [826, 0]
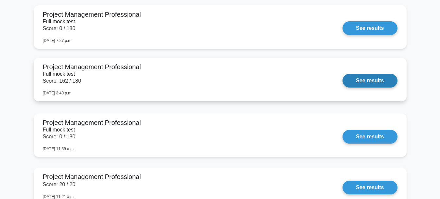
click at [343, 76] on link "See results" at bounding box center [370, 81] width 55 height 14
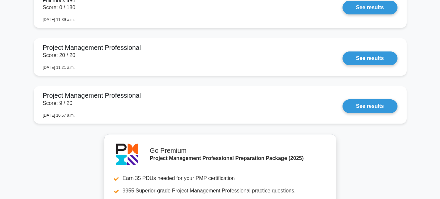
scroll to position [955, 0]
